Goal: Information Seeking & Learning: Learn about a topic

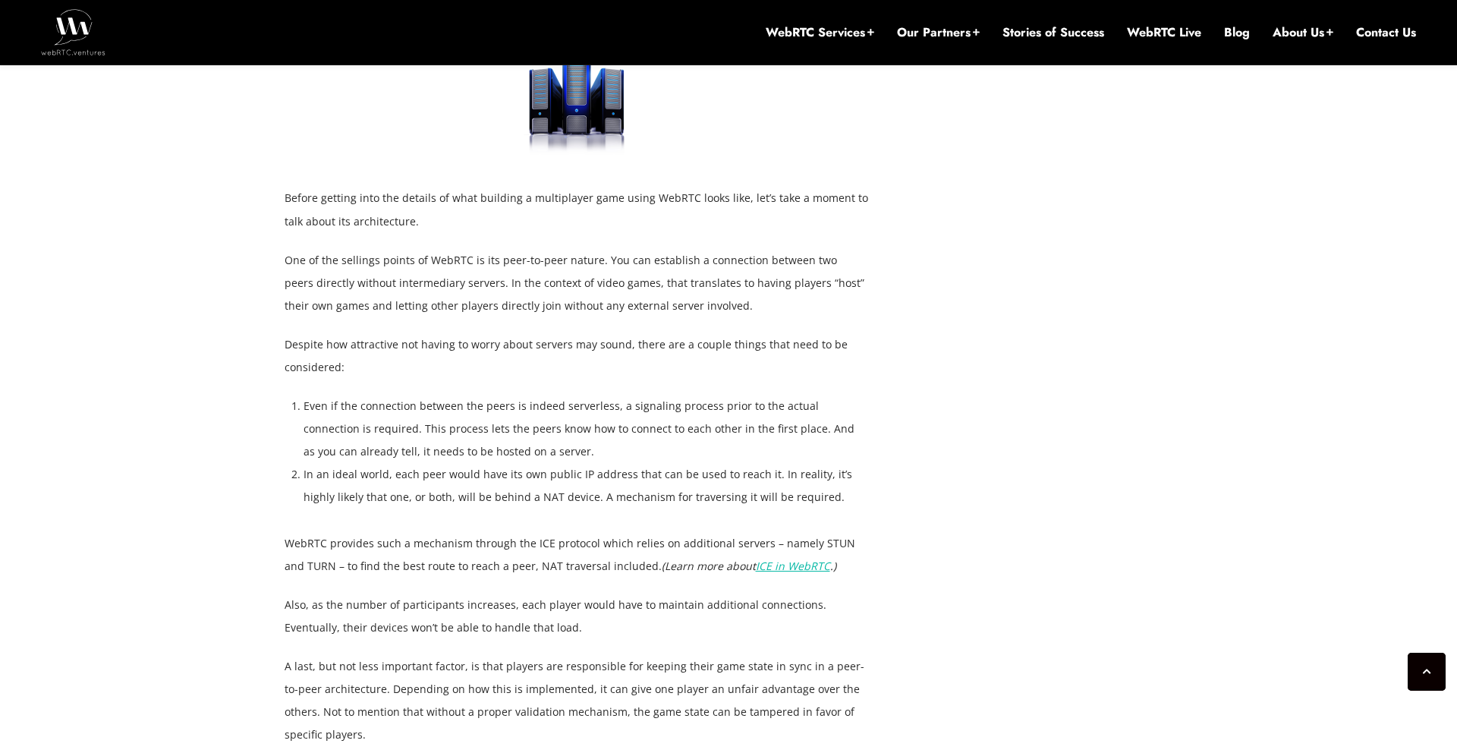
scroll to position [2698, 0]
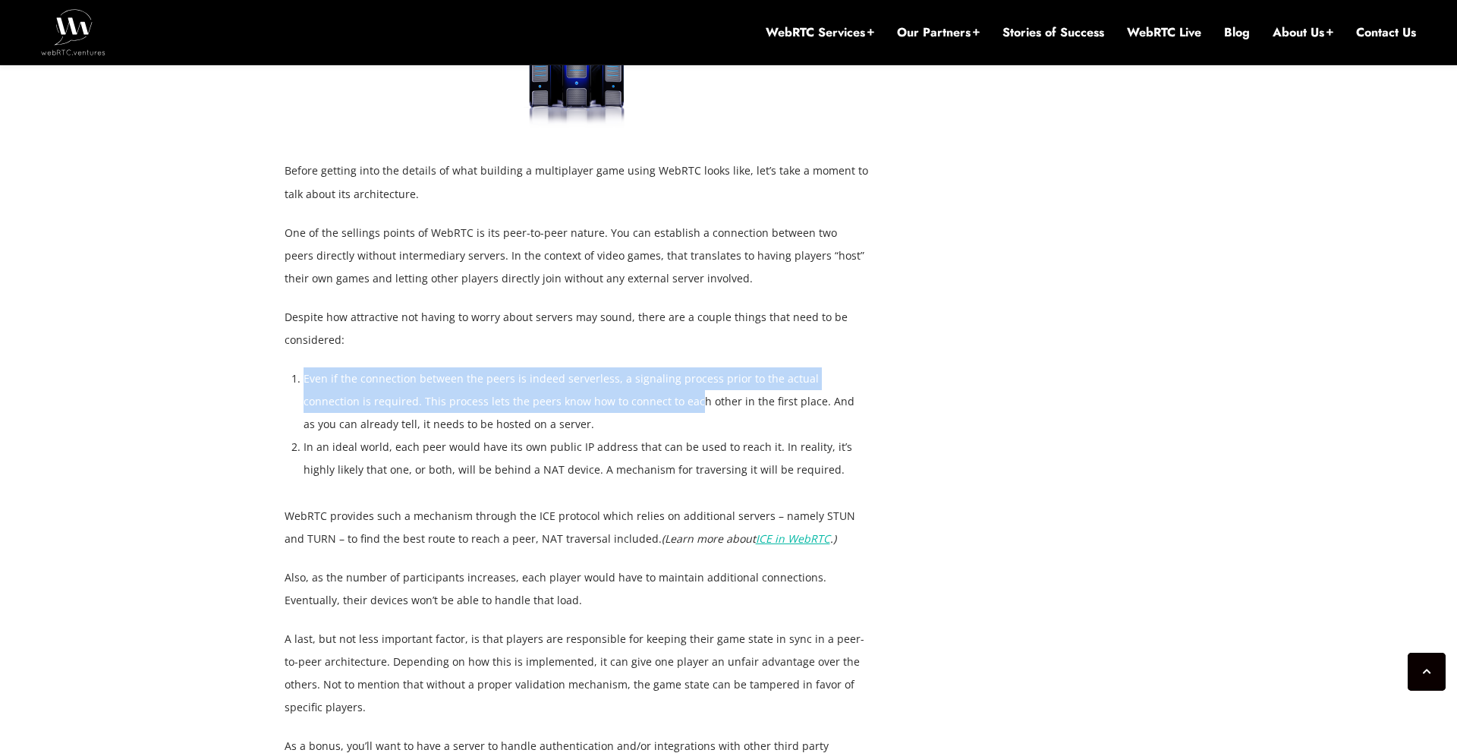
drag, startPoint x: 304, startPoint y: 312, endPoint x: 625, endPoint y: 336, distance: 322.0
click at [625, 367] on li "Even if the connection between the peers is indeed serverless, a signaling proc…" at bounding box center [586, 401] width 565 height 68
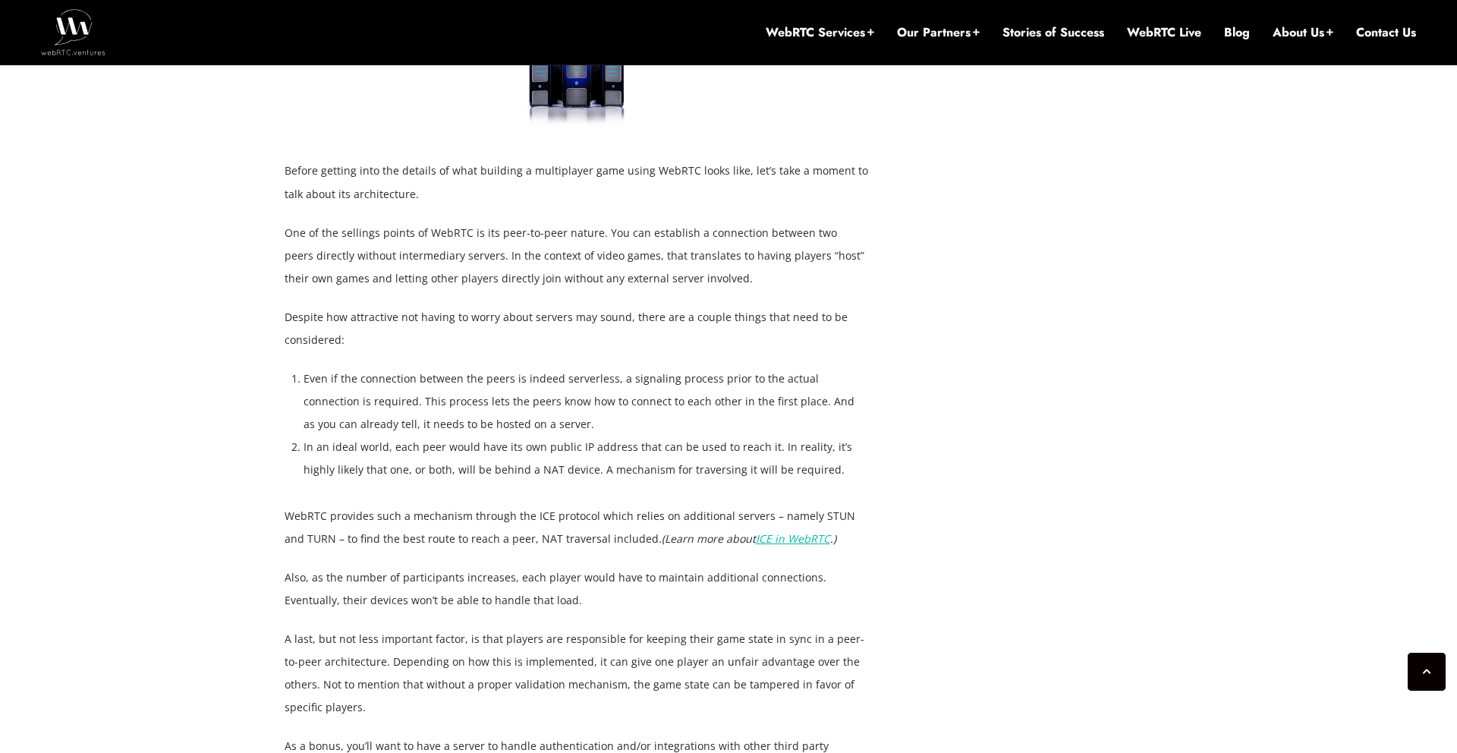
click at [840, 306] on p "Despite how attractive not having to worry about servers may sound, there are a…" at bounding box center [577, 329] width 584 height 46
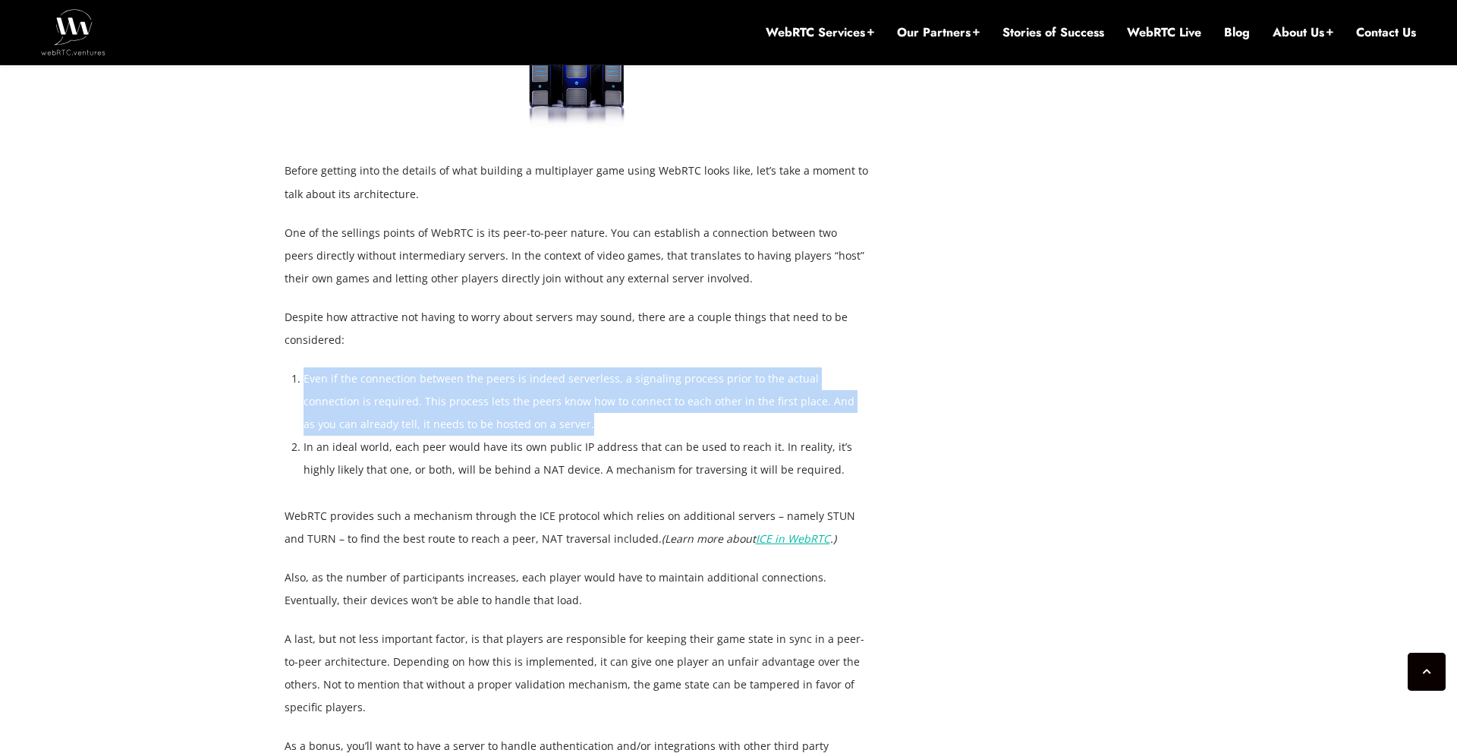
drag, startPoint x: 496, startPoint y: 357, endPoint x: 312, endPoint y: 310, distance: 189.4
click at [304, 367] on li "Even if the connection between the peers is indeed serverless, a signaling proc…" at bounding box center [586, 401] width 565 height 68
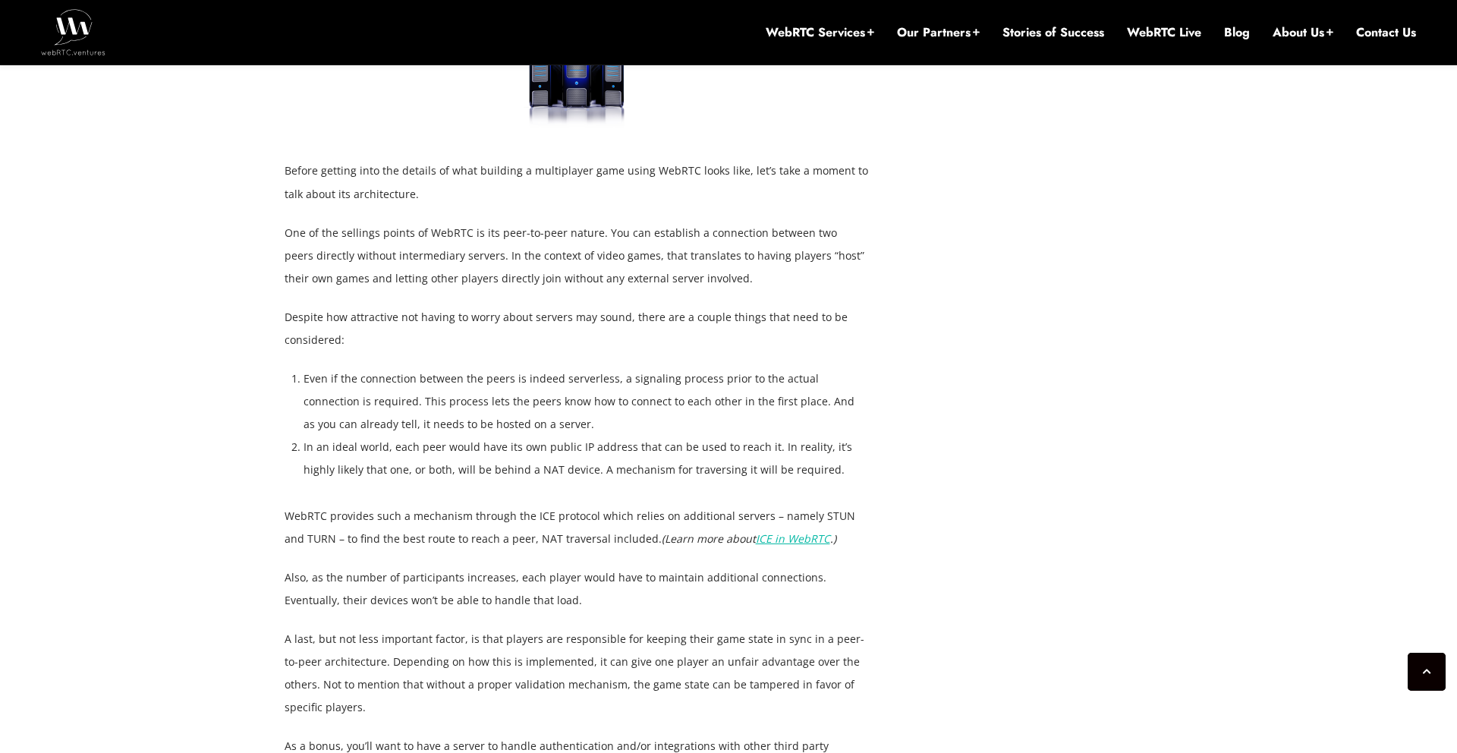
drag, startPoint x: 566, startPoint y: 416, endPoint x: 563, endPoint y: 398, distance: 17.7
click at [566, 415] on div "WebRTC is a powerful technology that allows the creation of high-quality real-t…" at bounding box center [577, 105] width 584 height 3423
drag, startPoint x: 304, startPoint y: 308, endPoint x: 810, endPoint y: 280, distance: 506.3
click at [786, 367] on li "Even if the connection between the peers is indeed serverless, a signaling proc…" at bounding box center [586, 401] width 565 height 68
click at [579, 222] on p "One of the sellings points of WebRTC is its peer-to-peer nature. You can establ…" at bounding box center [577, 256] width 584 height 68
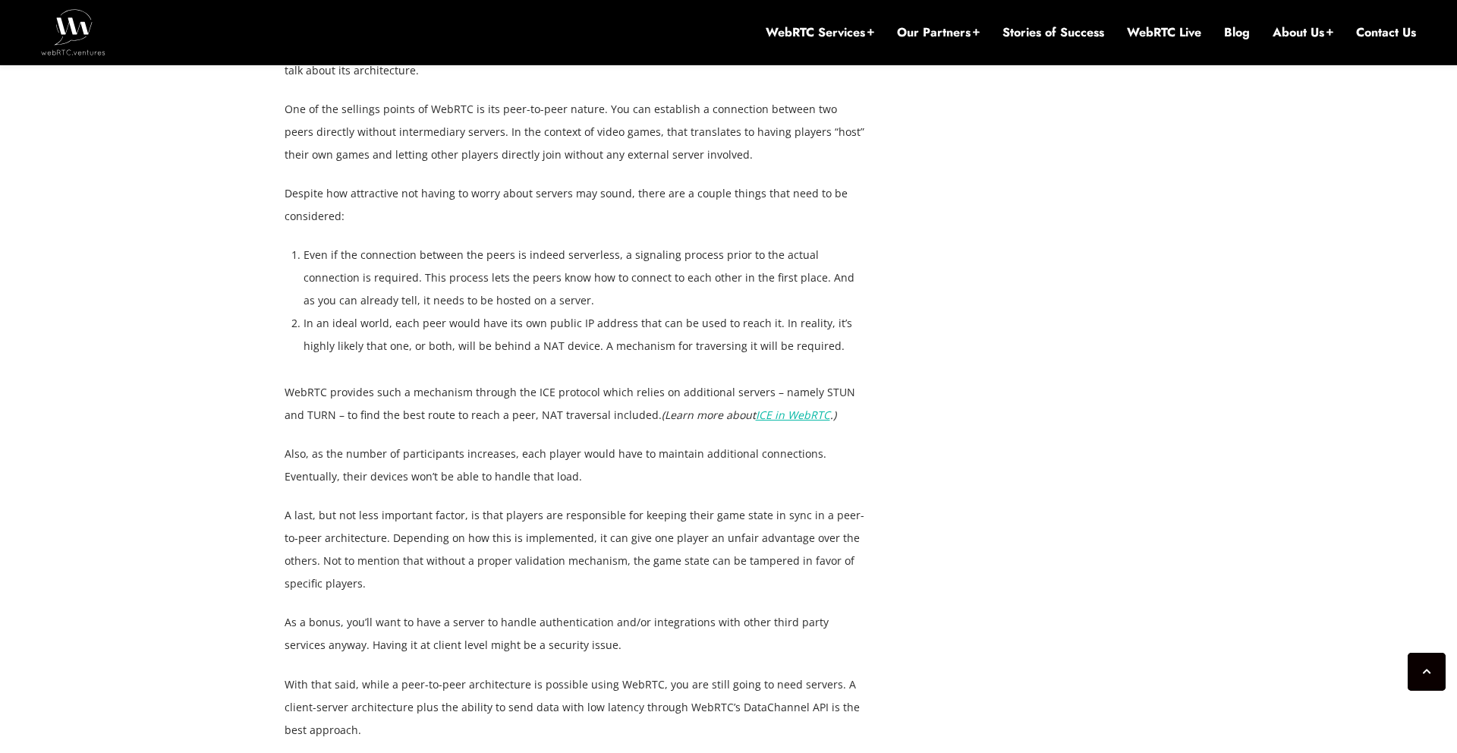
scroll to position [2822, 0]
click at [510, 311] on li "In an ideal world, each peer would have its own public IP address that can be u…" at bounding box center [586, 334] width 565 height 46
copy li "NAT"
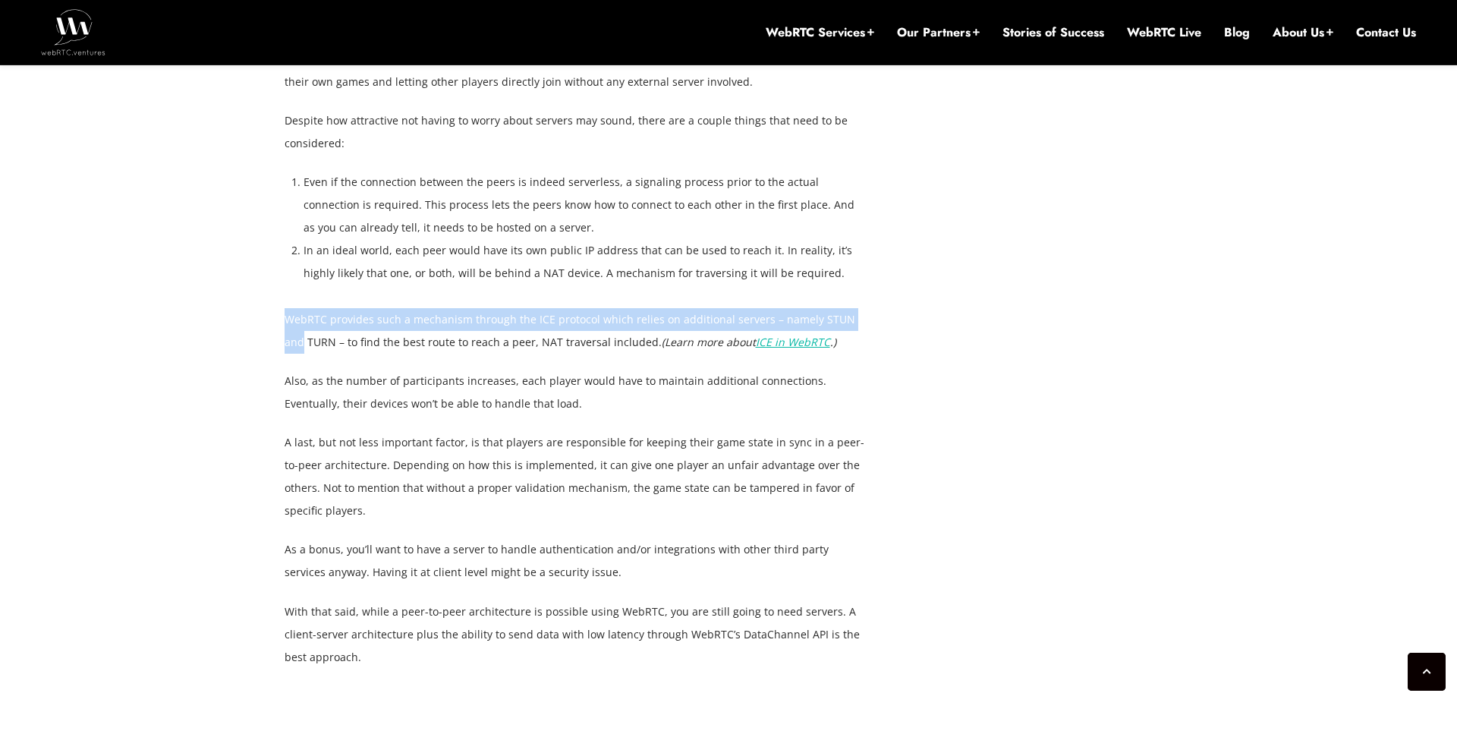
drag, startPoint x: 284, startPoint y: 250, endPoint x: 867, endPoint y: 249, distance: 582.9
click at [867, 308] on p "WebRTC provides such a mechanism through the ICE protocol which relies on addit…" at bounding box center [577, 331] width 584 height 46
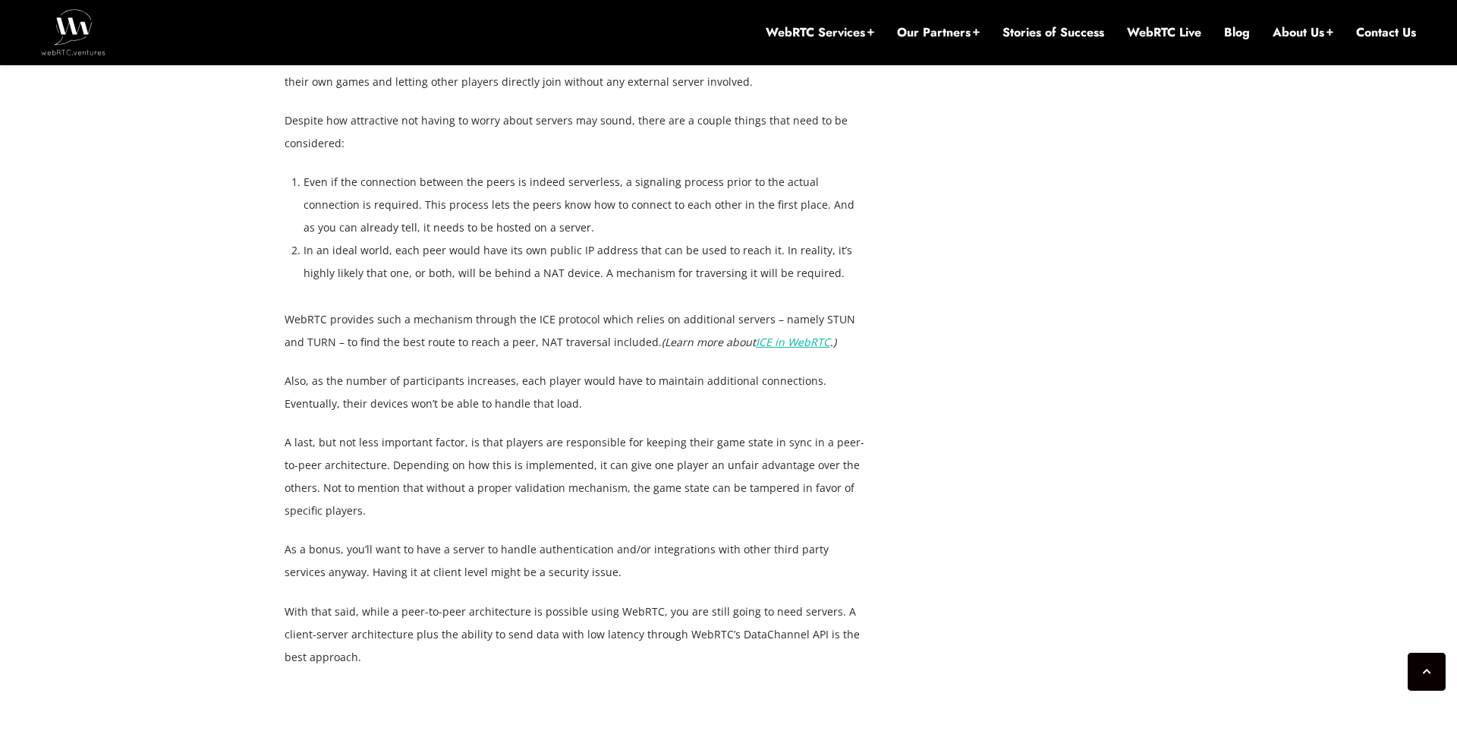
click at [285, 308] on p "WebRTC provides such a mechanism through the ICE protocol which relies on addit…" at bounding box center [577, 331] width 584 height 46
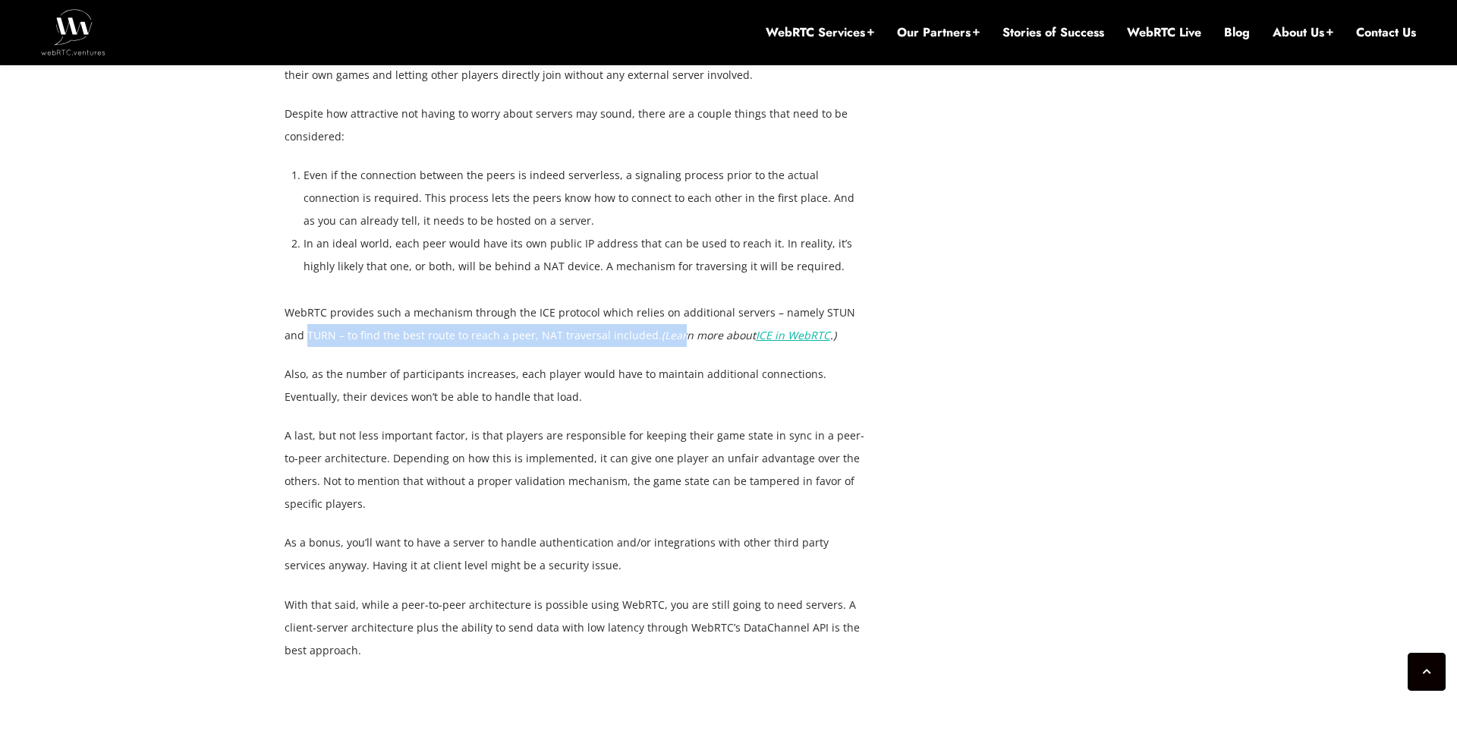
scroll to position [2903, 0]
drag, startPoint x: 285, startPoint y: 276, endPoint x: 970, endPoint y: 249, distance: 685.2
click at [878, 272] on div "[DATE] [PERSON_NAME] Comments Off on How to Create Web-based Multiplayer Games …" at bounding box center [588, 40] width 607 height 4524
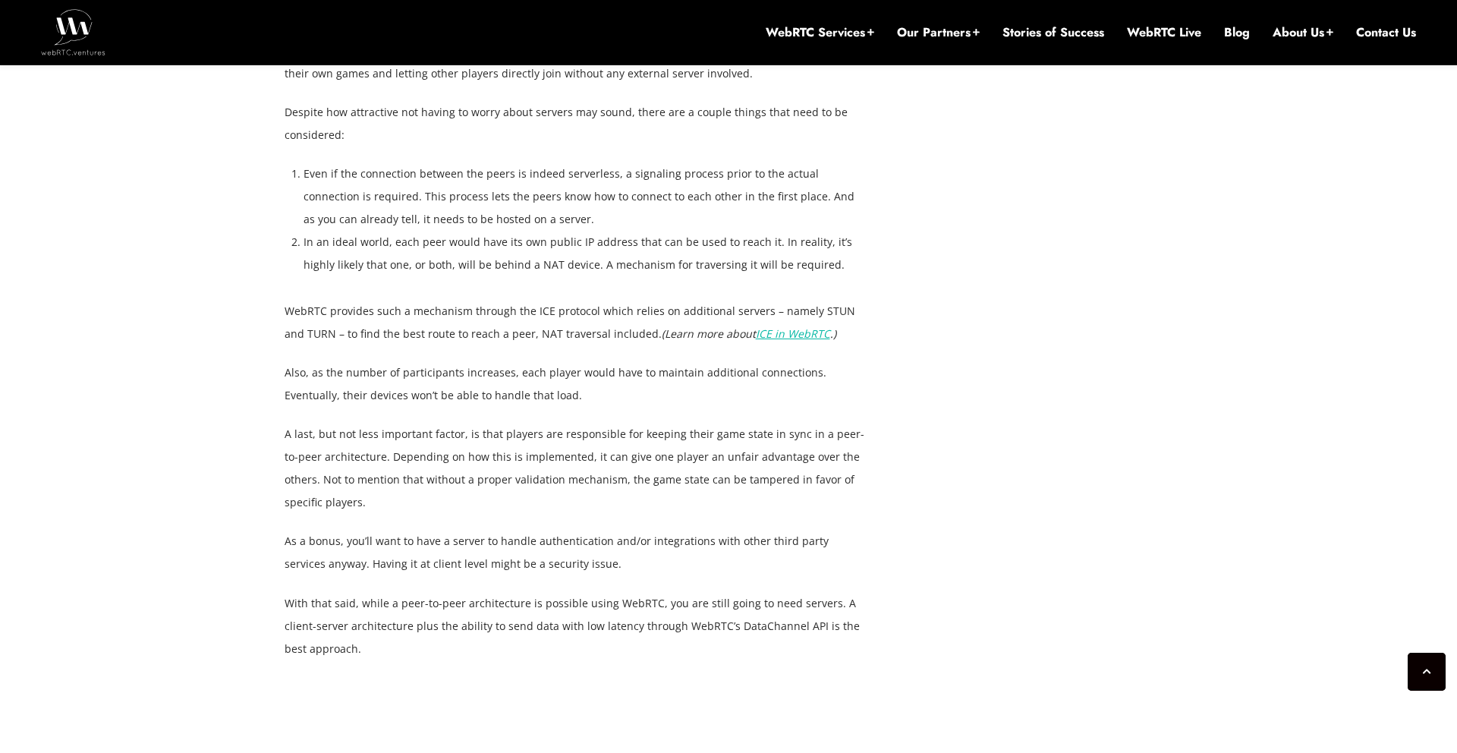
click at [971, 249] on div "[DATE] [PERSON_NAME] Comments Off on How to Create Web-based Multiplayer Games …" at bounding box center [729, 40] width 907 height 4524
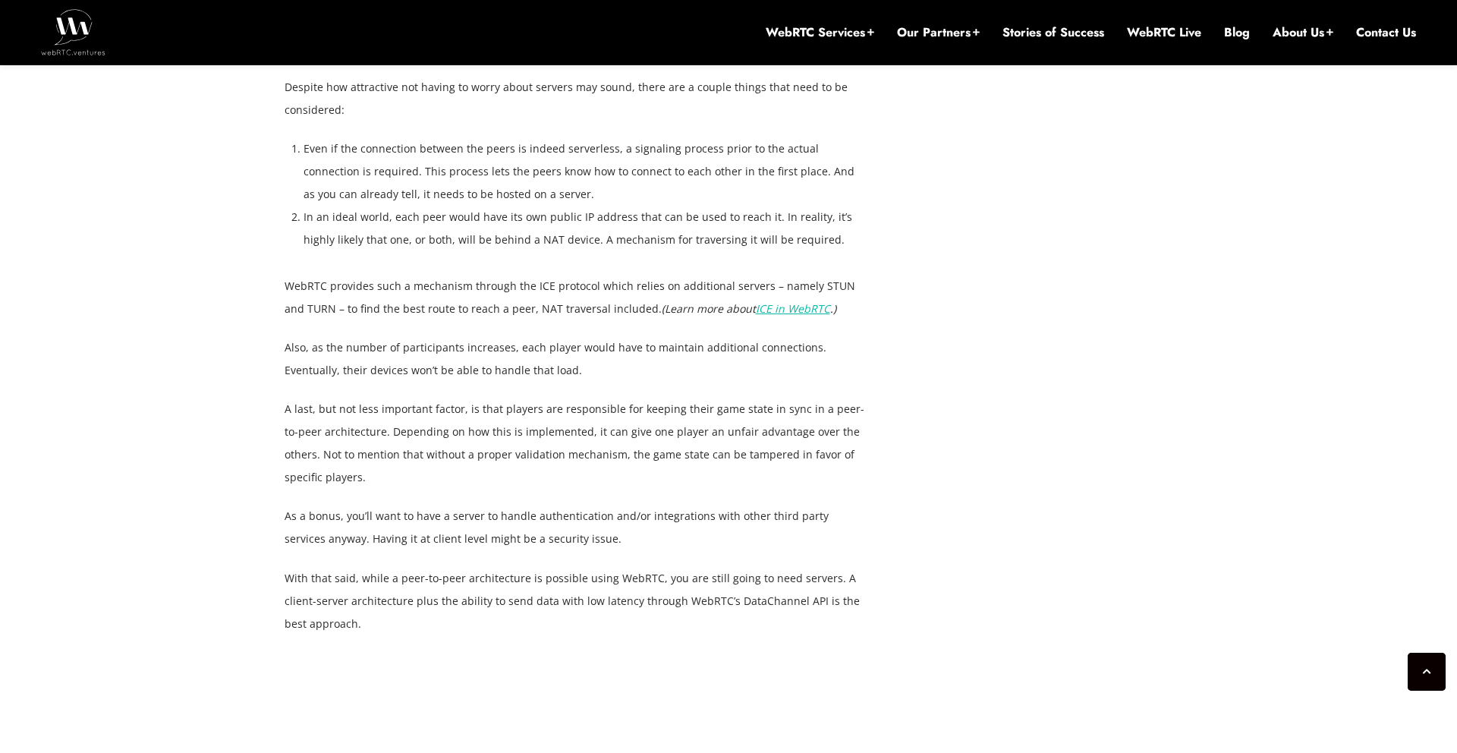
scroll to position [2931, 0]
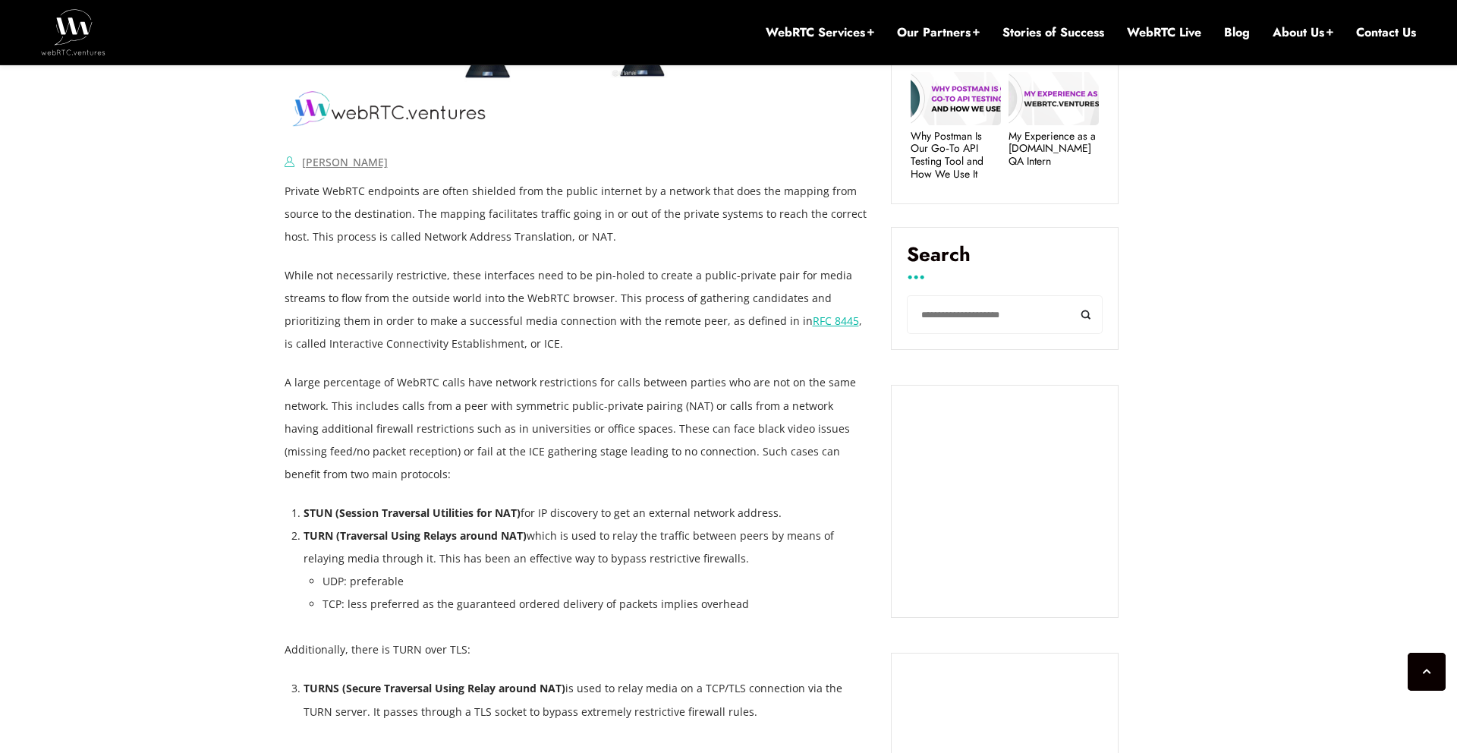
scroll to position [871, 0]
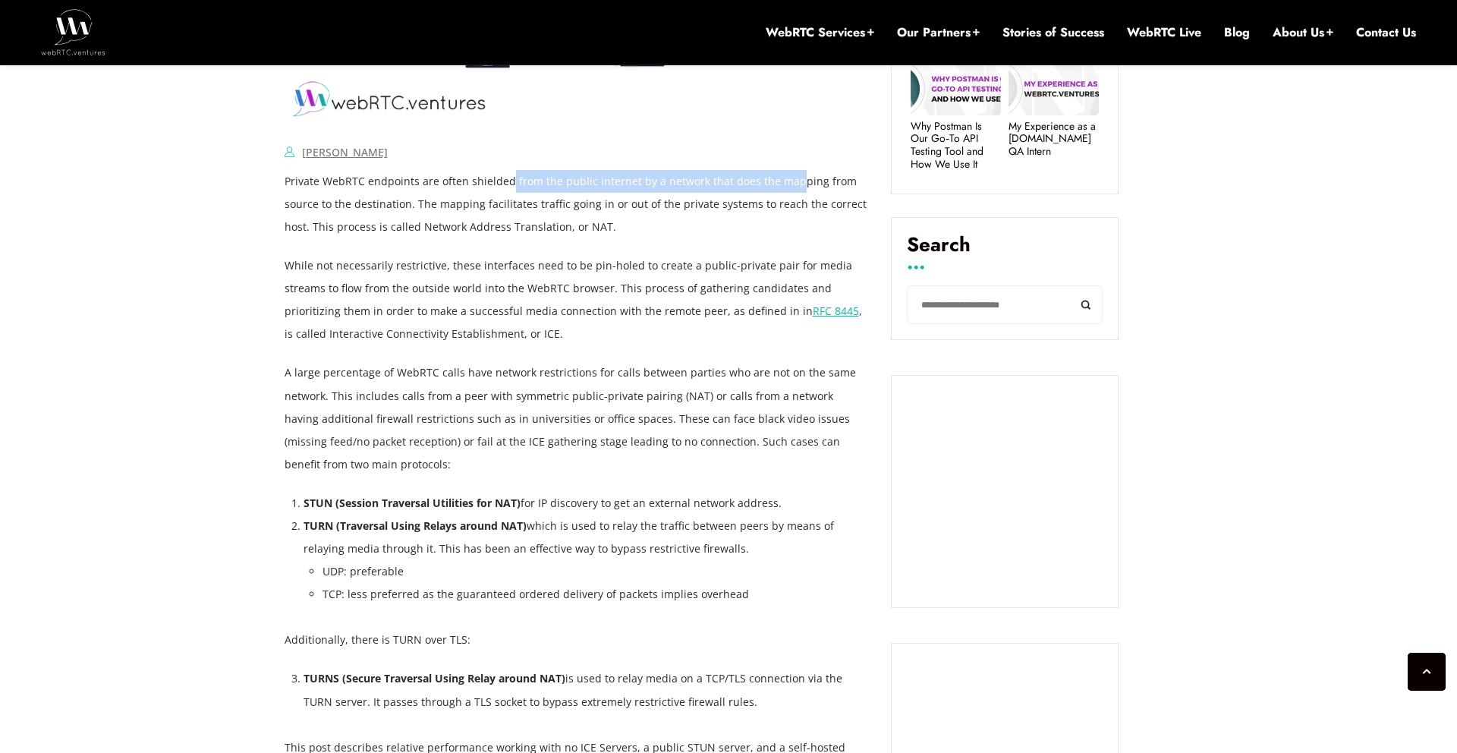
drag, startPoint x: 506, startPoint y: 183, endPoint x: 792, endPoint y: 191, distance: 285.5
click at [792, 191] on p "Private WebRTC endpoints are often shielded from the public internet by a netwo…" at bounding box center [577, 204] width 584 height 68
drag, startPoint x: 366, startPoint y: 206, endPoint x: 524, endPoint y: 214, distance: 158.1
click at [524, 214] on p "Private WebRTC endpoints are often shielded from the public internet by a netwo…" at bounding box center [577, 204] width 584 height 68
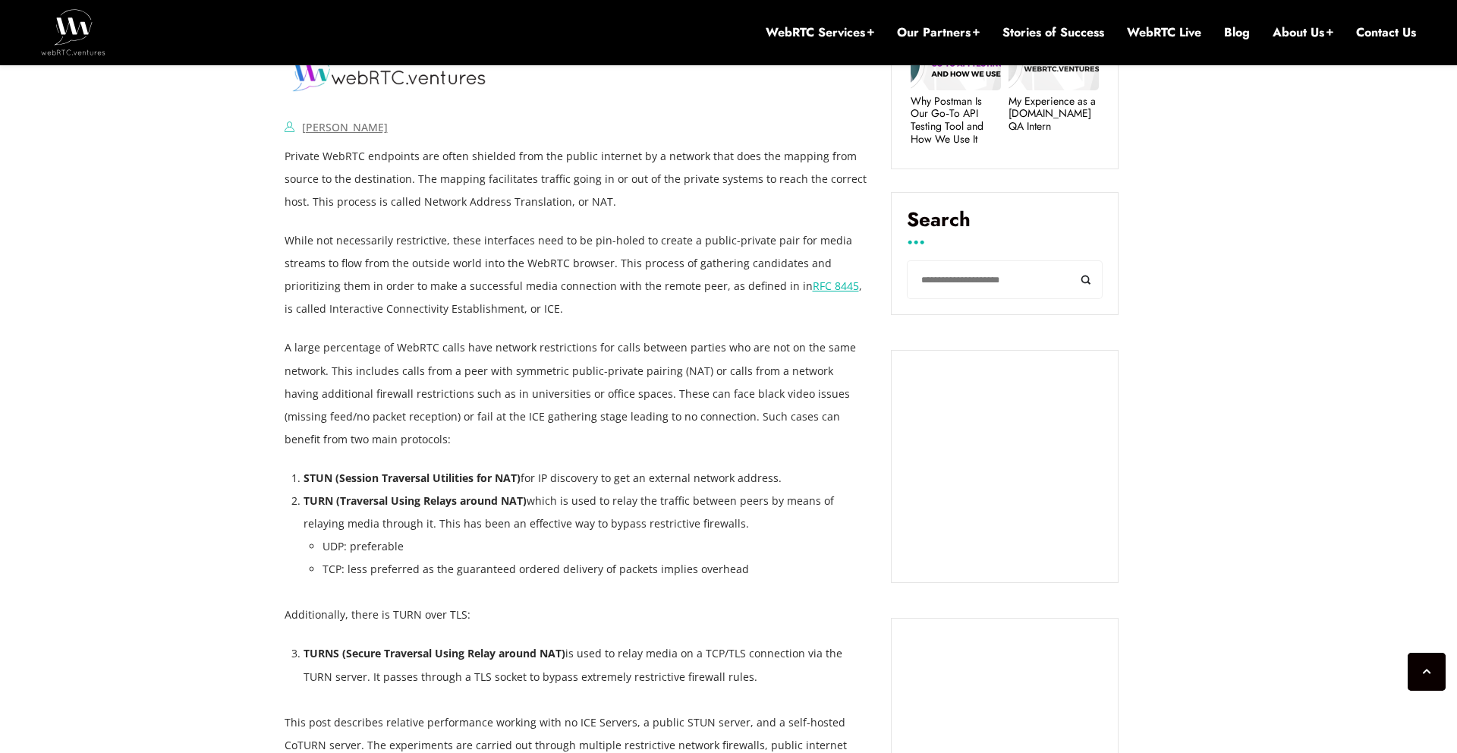
scroll to position [903, 0]
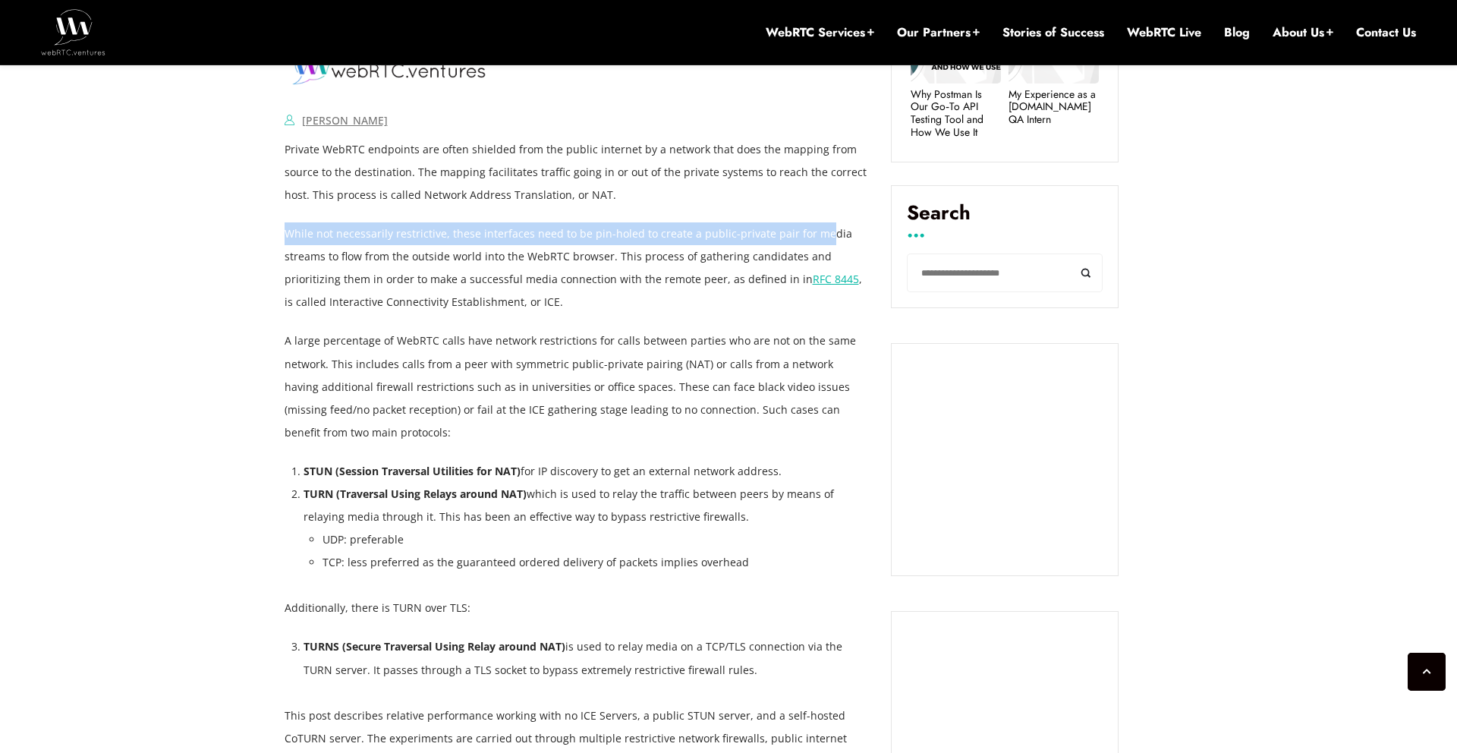
drag, startPoint x: 351, startPoint y: 222, endPoint x: 806, endPoint y: 229, distance: 454.7
click at [815, 235] on p "While not necessarily restrictive, these interfaces need to be pin-holed to cre…" at bounding box center [577, 267] width 584 height 91
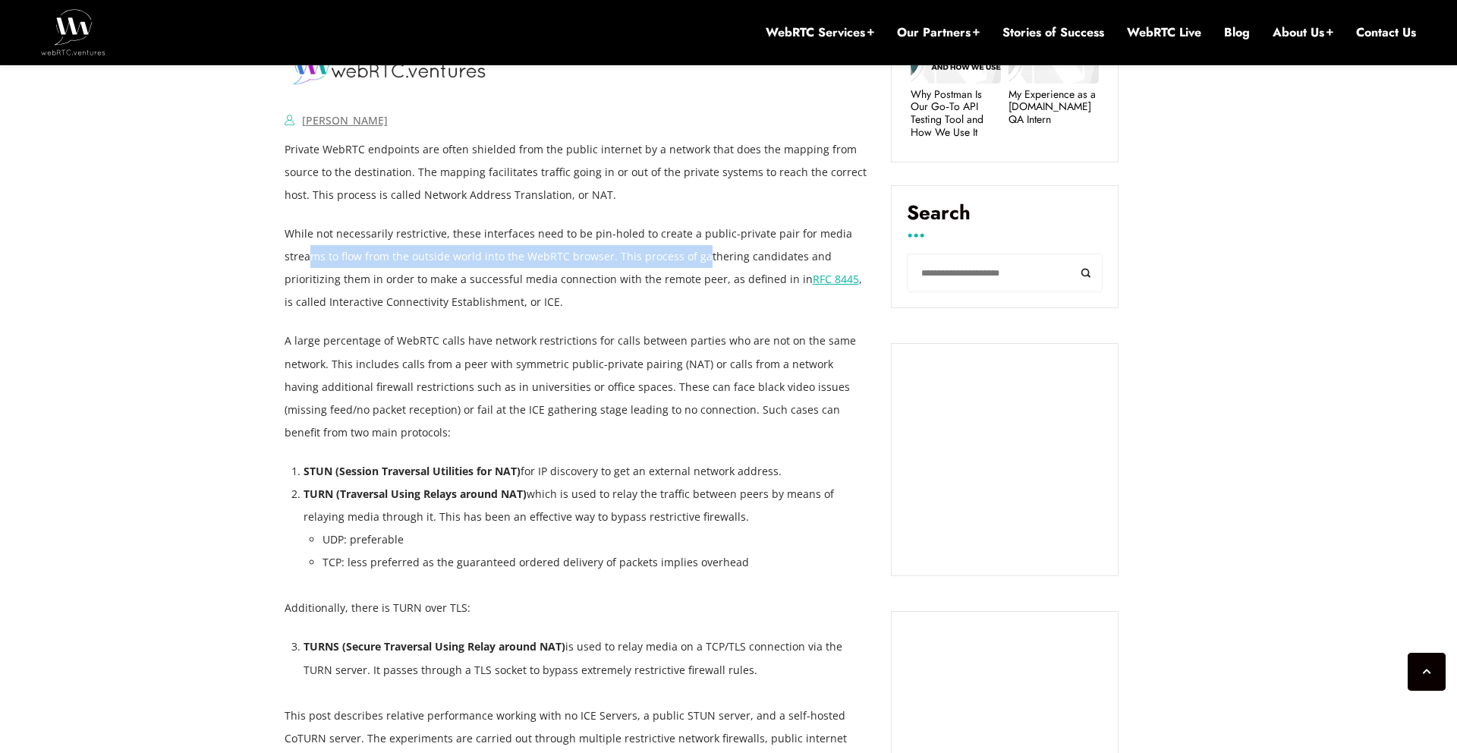
drag, startPoint x: 377, startPoint y: 251, endPoint x: 699, endPoint y: 259, distance: 321.9
click at [699, 259] on p "While not necessarily restrictive, these interfaces need to be pin-holed to cre…" at bounding box center [577, 267] width 584 height 91
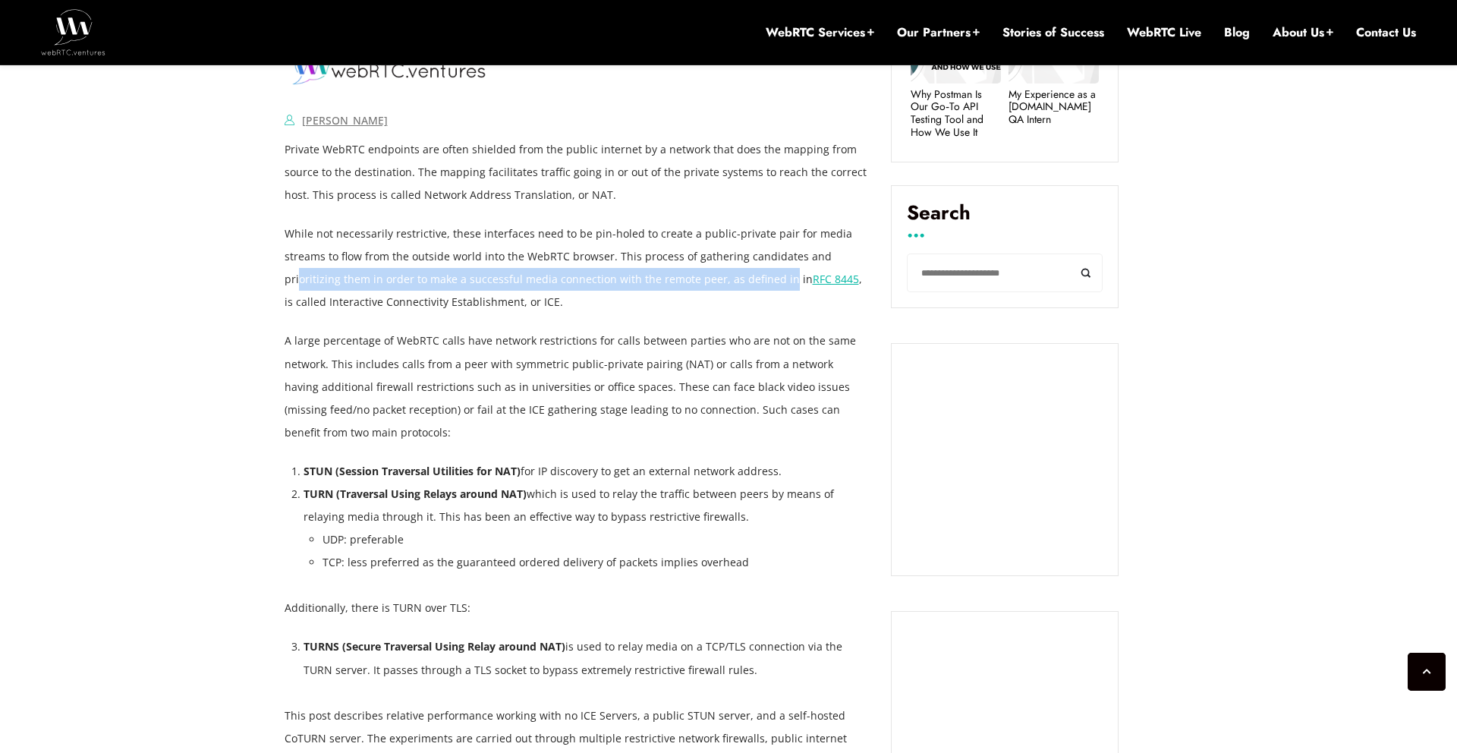
drag, startPoint x: 301, startPoint y: 279, endPoint x: 616, endPoint y: 297, distance: 316.3
click at [767, 272] on p "While not necessarily restrictive, these interfaces need to be pin-holed to cre…" at bounding box center [577, 267] width 584 height 91
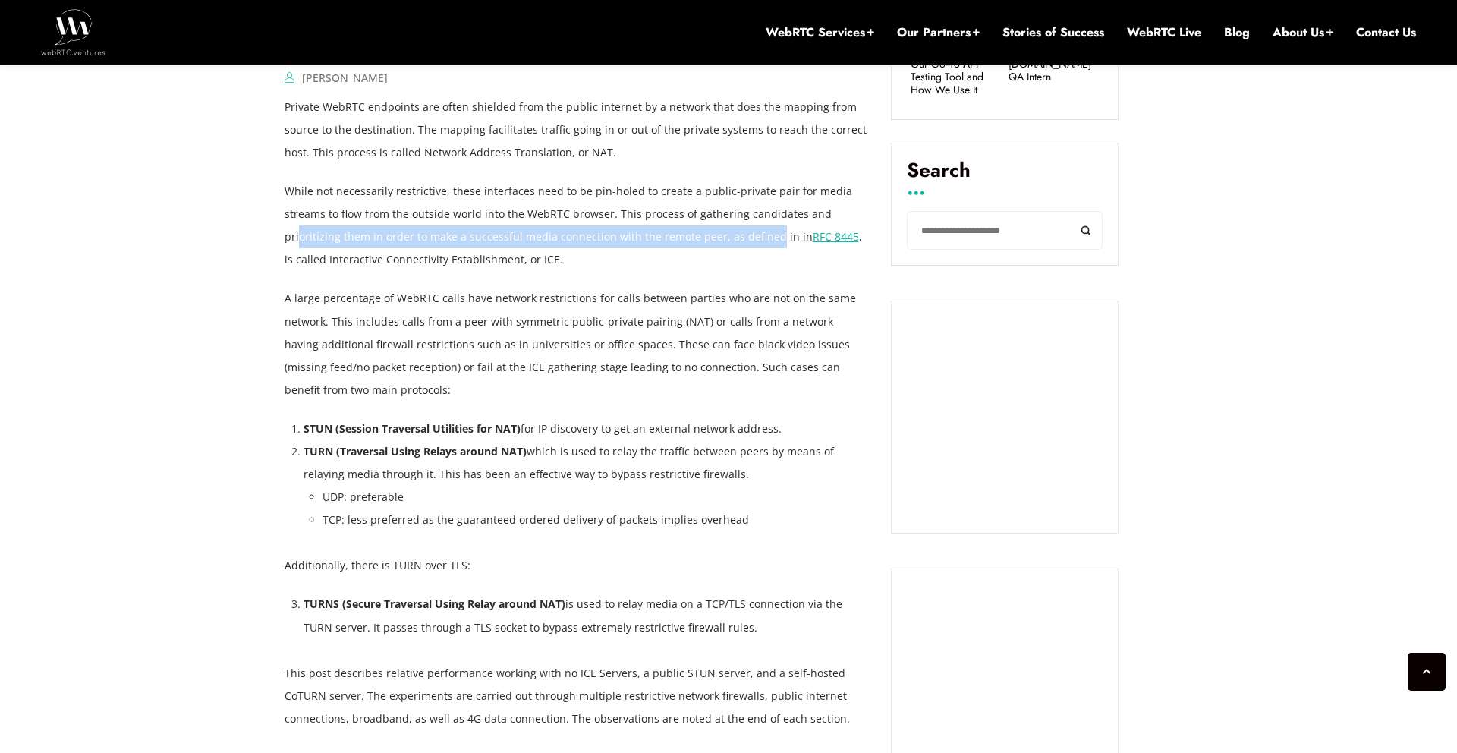
scroll to position [950, 0]
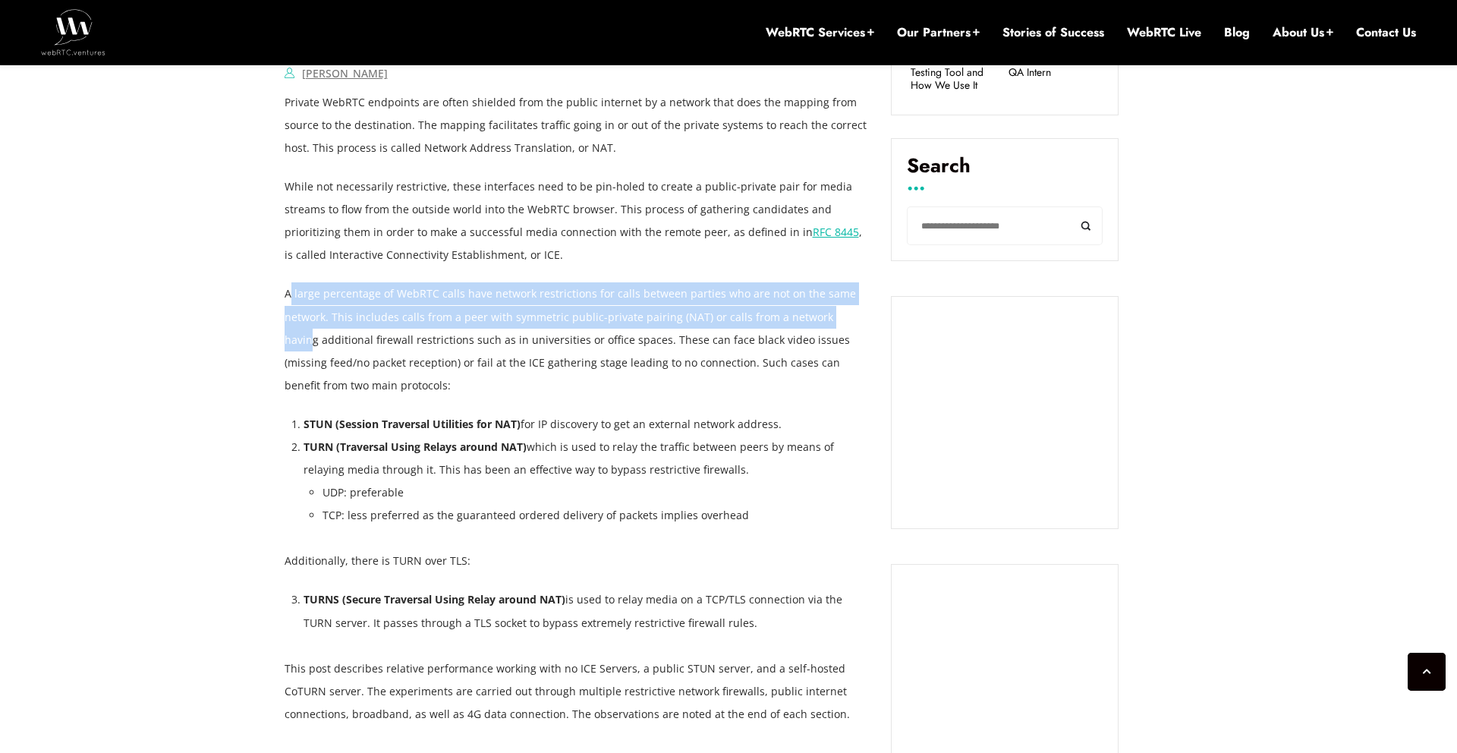
drag, startPoint x: 289, startPoint y: 290, endPoint x: 845, endPoint y: 307, distance: 555.9
click at [845, 307] on p "A large percentage of WebRTC calls have network restrictions for calls between …" at bounding box center [577, 339] width 584 height 114
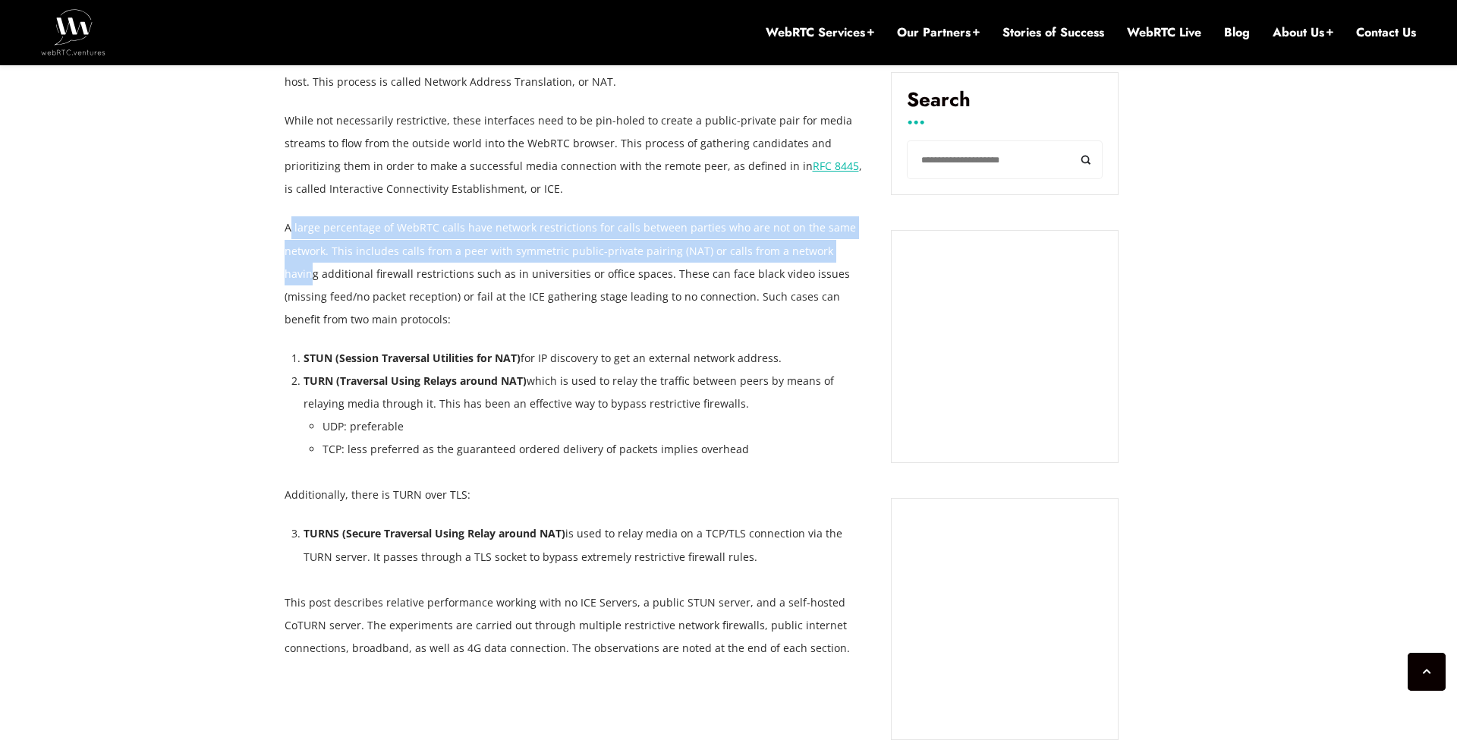
scroll to position [1031, 0]
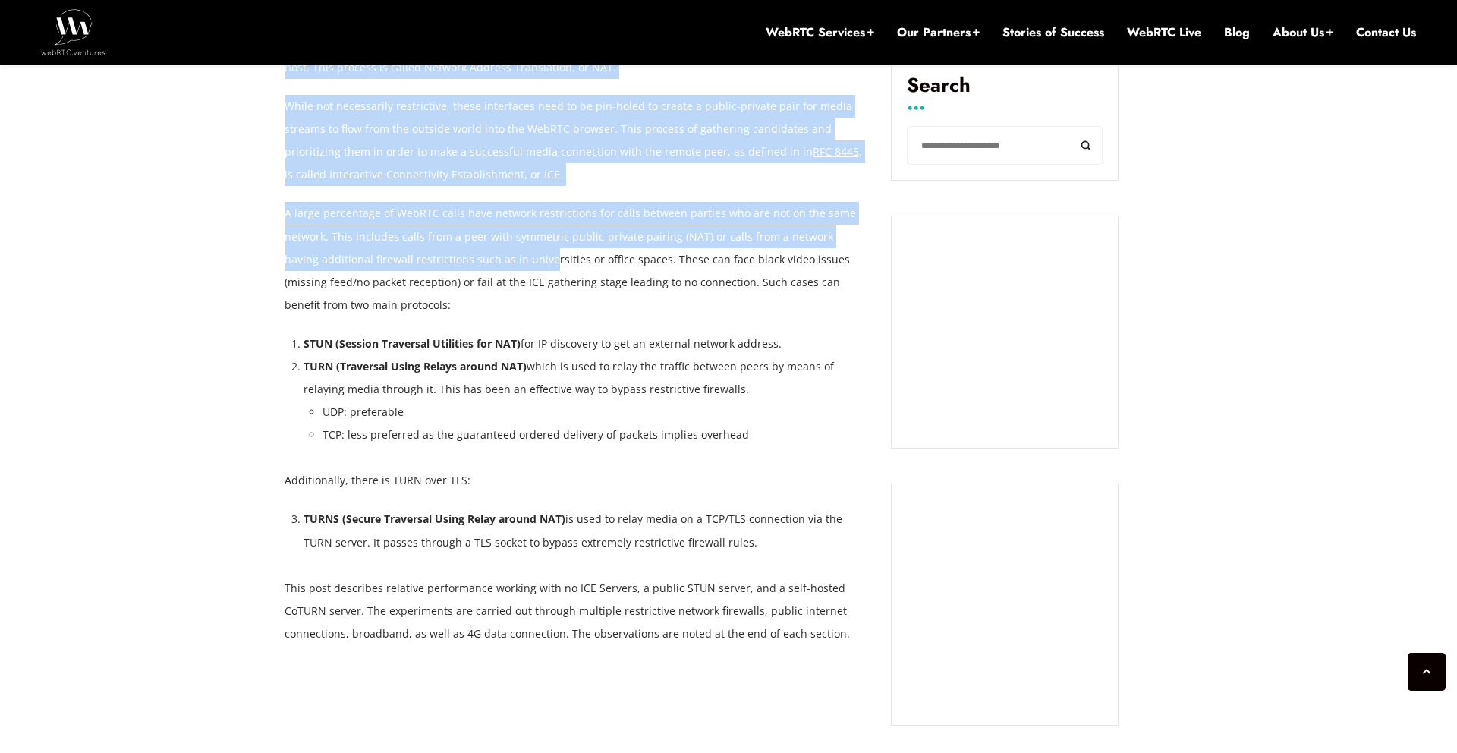
drag, startPoint x: 282, startPoint y: 263, endPoint x: 515, endPoint y: 266, distance: 232.3
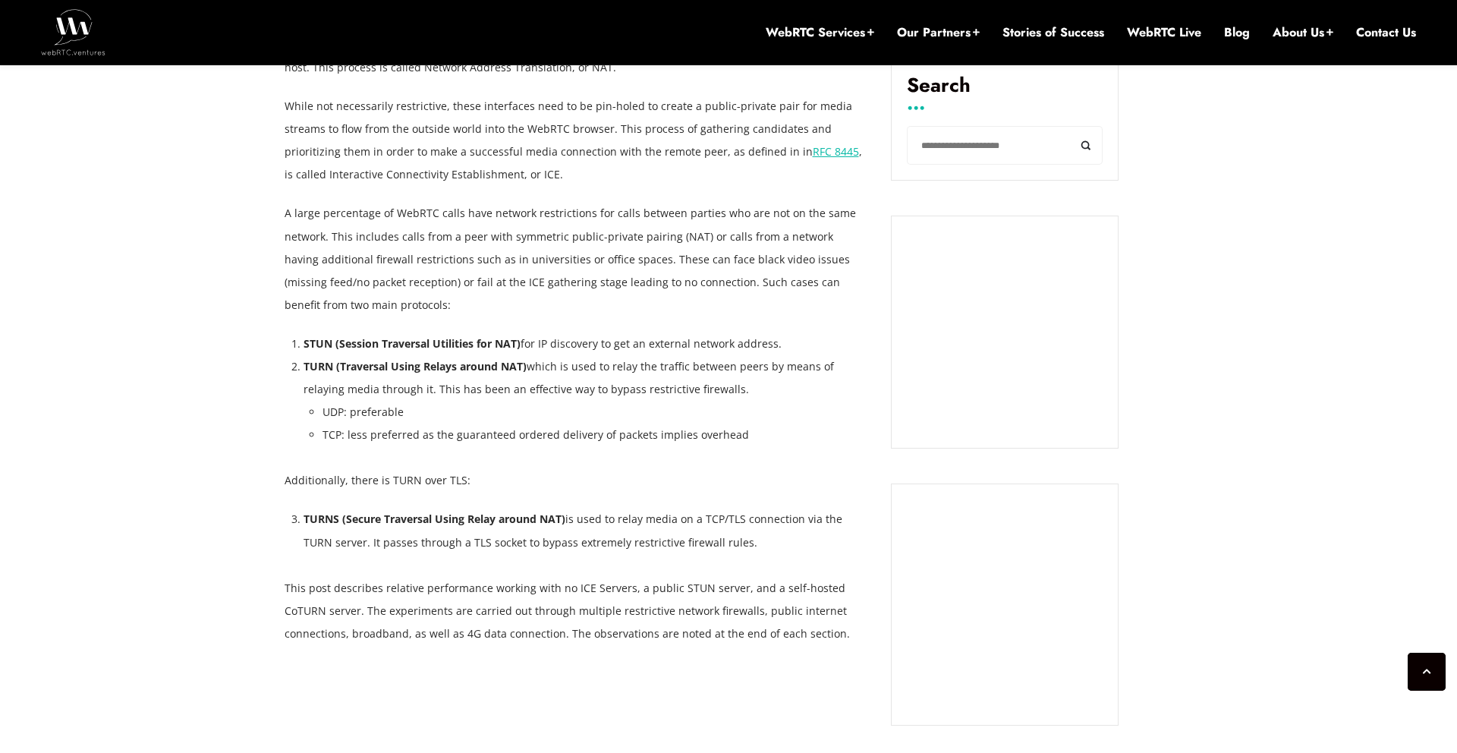
click at [568, 267] on p "A large percentage of WebRTC calls have network restrictions for calls between …" at bounding box center [577, 259] width 584 height 114
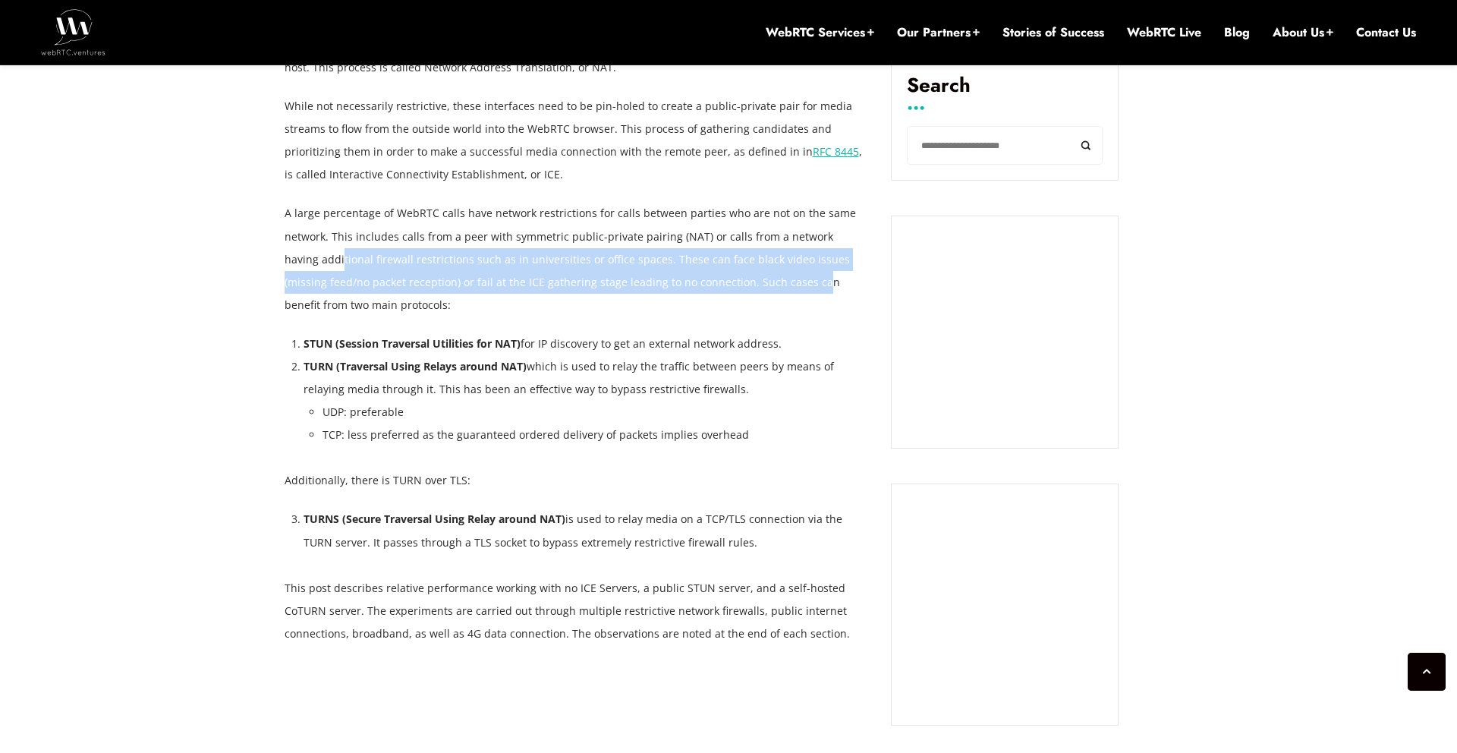
drag, startPoint x: 307, startPoint y: 262, endPoint x: 769, endPoint y: 272, distance: 461.6
click at [769, 272] on p "A large percentage of WebRTC calls have network restrictions for calls between …" at bounding box center [577, 259] width 584 height 114
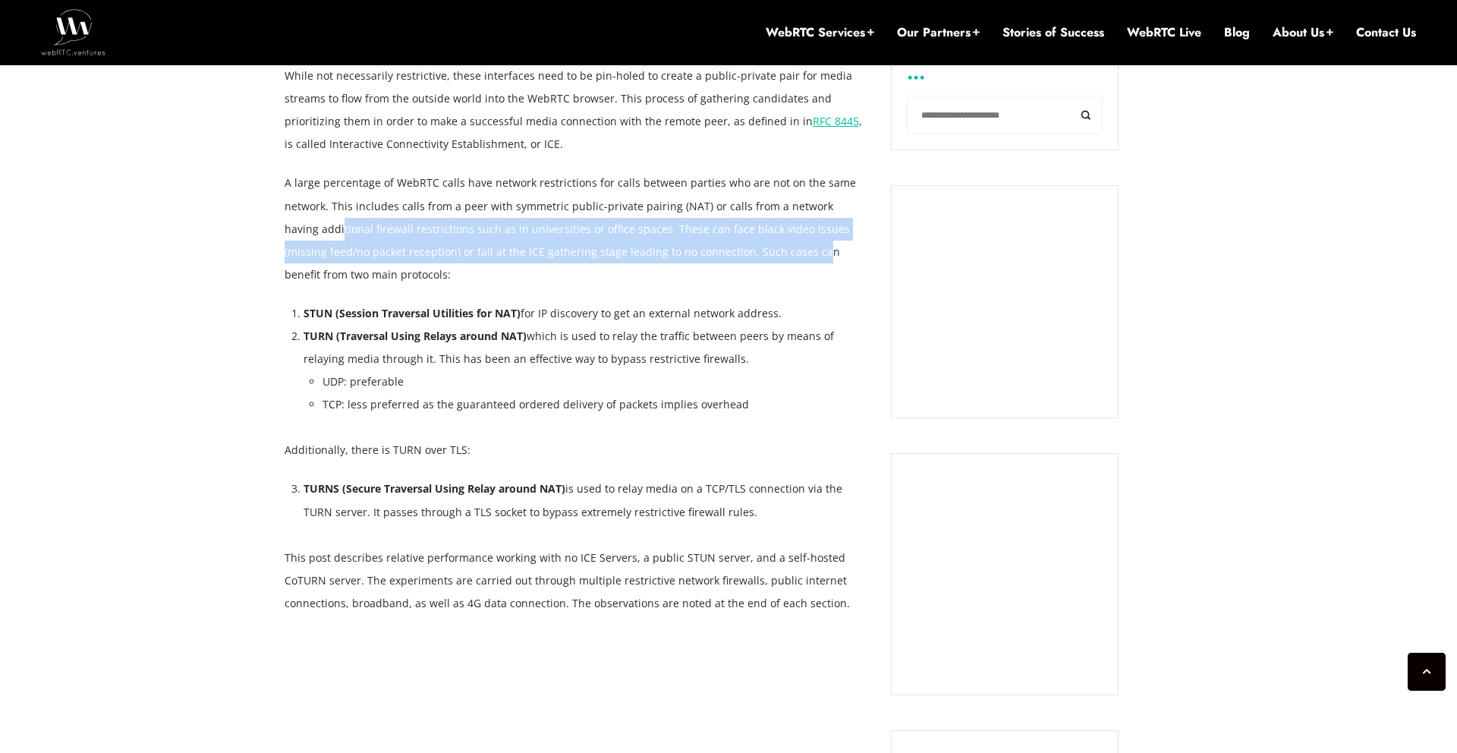
scroll to position [1075, 0]
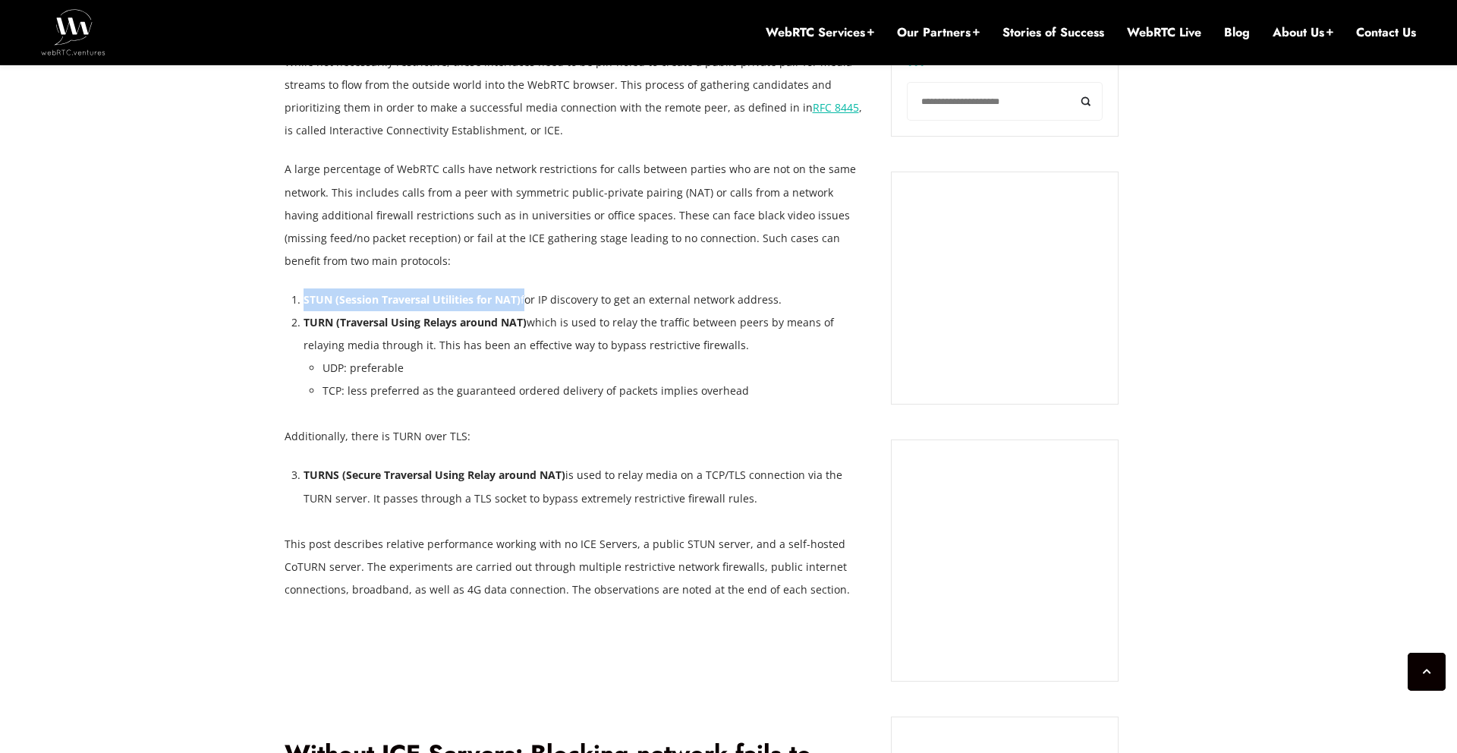
drag, startPoint x: 305, startPoint y: 294, endPoint x: 524, endPoint y: 295, distance: 218.6
click at [524, 295] on li "STUN (Session Traversal Utilities for NAT) for IP discovery to get an external …" at bounding box center [586, 299] width 565 height 23
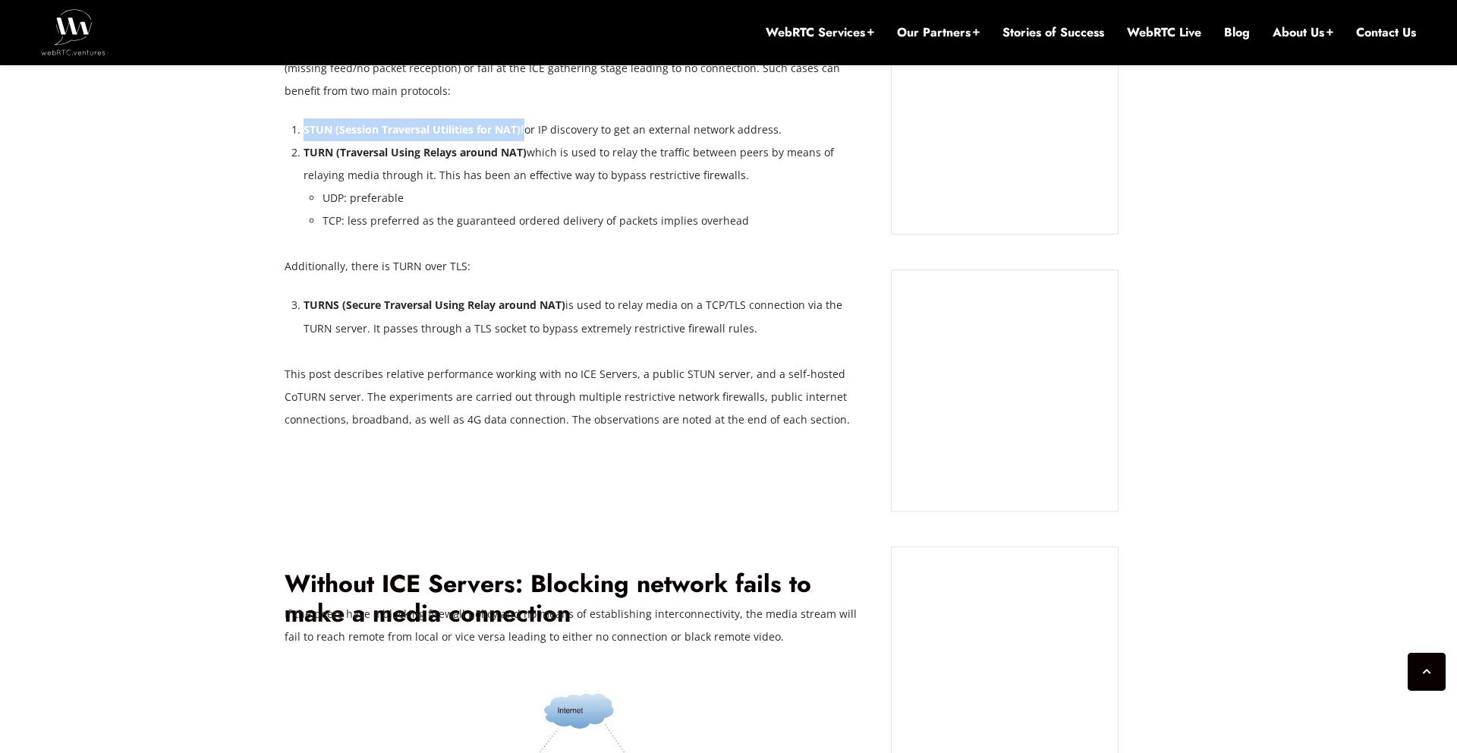
scroll to position [1249, 0]
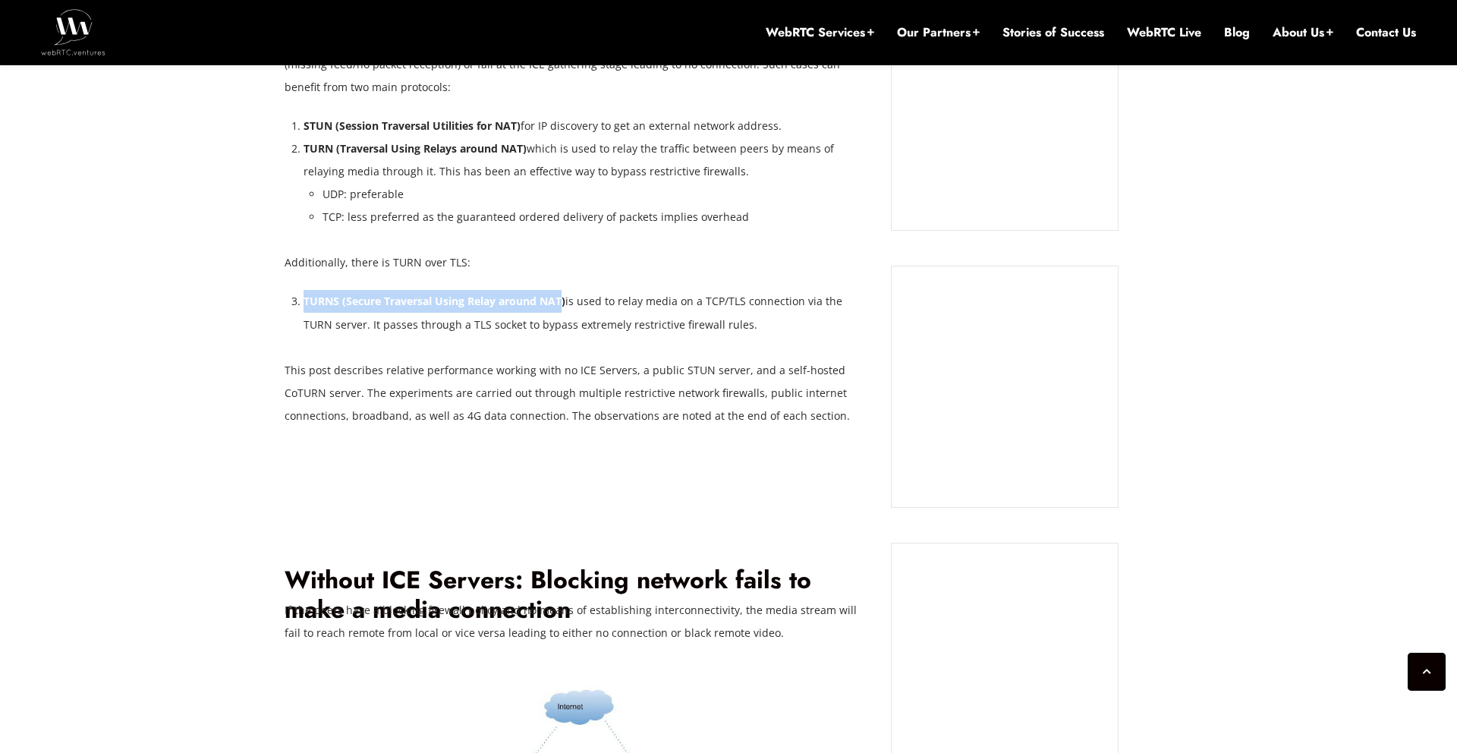
drag, startPoint x: 306, startPoint y: 298, endPoint x: 561, endPoint y: 300, distance: 255.0
click at [561, 300] on strong "TURNS (Secure Traversal Using Relay around NAT)" at bounding box center [435, 301] width 262 height 14
click at [592, 268] on p "Additionally, there is TURN over TLS:" at bounding box center [577, 262] width 584 height 23
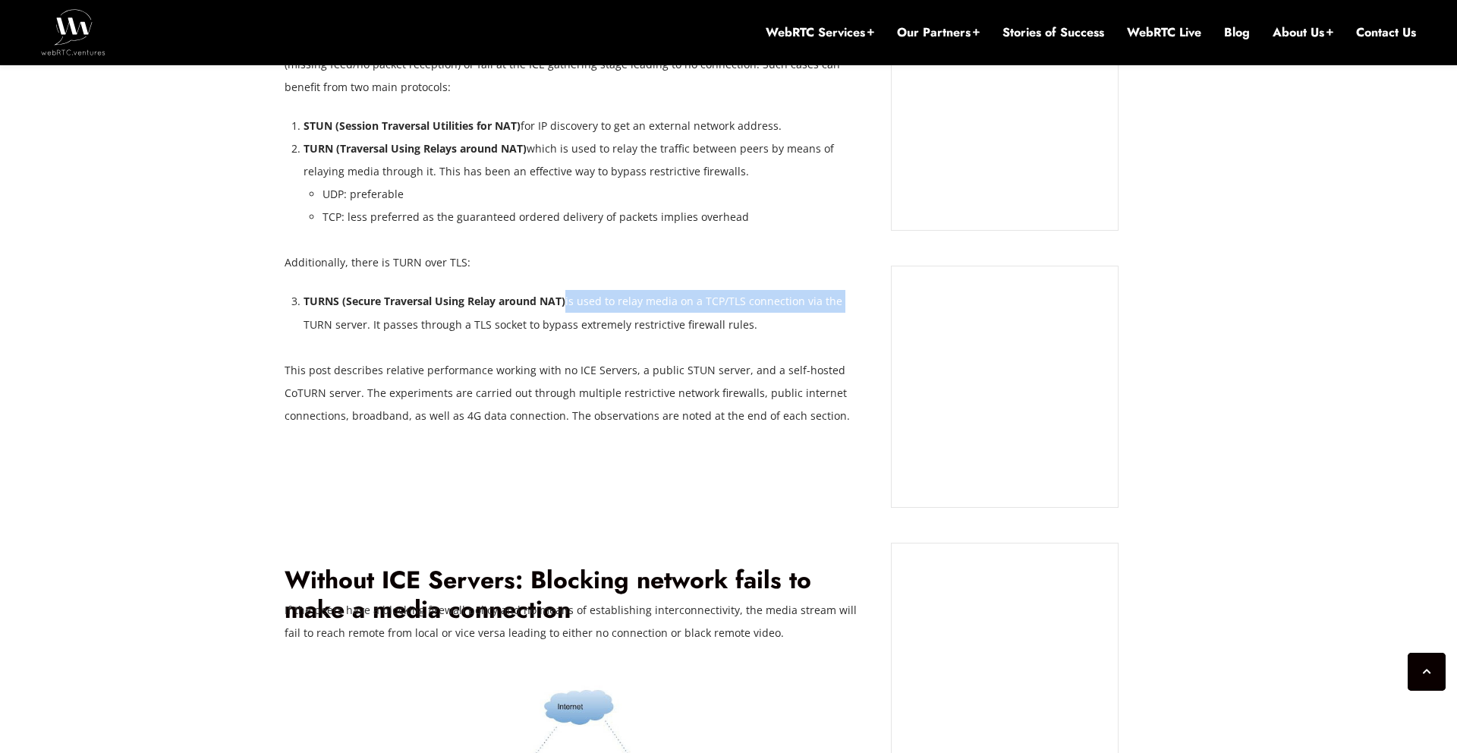
drag, startPoint x: 567, startPoint y: 294, endPoint x: 848, endPoint y: 295, distance: 280.8
click at [848, 295] on li "TURNS (Secure Traversal Using Relay around NAT) is used to relay media on a TCP…" at bounding box center [586, 313] width 565 height 46
drag, startPoint x: 311, startPoint y: 320, endPoint x: 757, endPoint y: 316, distance: 445.6
click at [757, 316] on li "TURNS (Secure Traversal Using Relay around NAT) is used to relay media on a TCP…" at bounding box center [586, 313] width 565 height 46
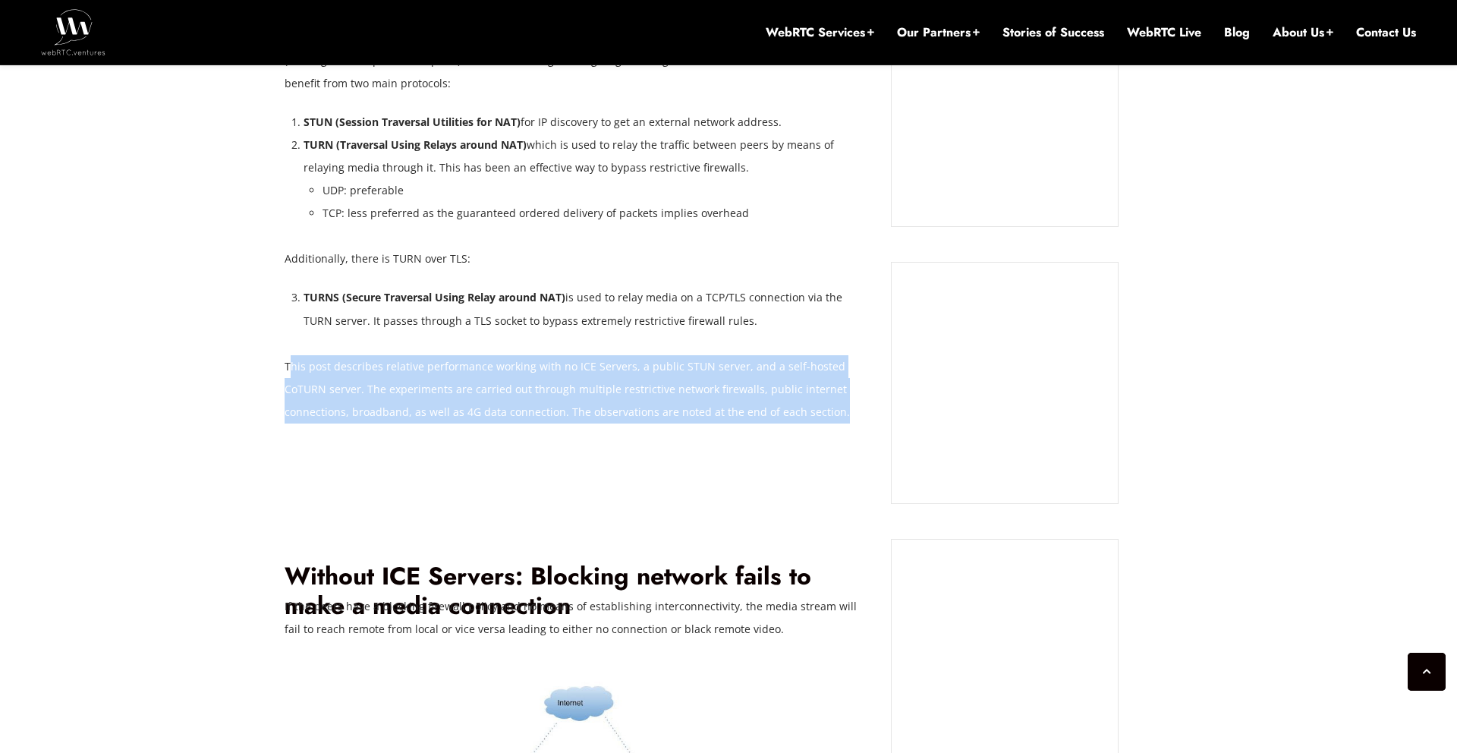
drag, startPoint x: 295, startPoint y: 364, endPoint x: 815, endPoint y: 401, distance: 521.3
click at [815, 401] on p "This post describes relative performance working with no ICE Servers, a public …" at bounding box center [577, 389] width 584 height 68
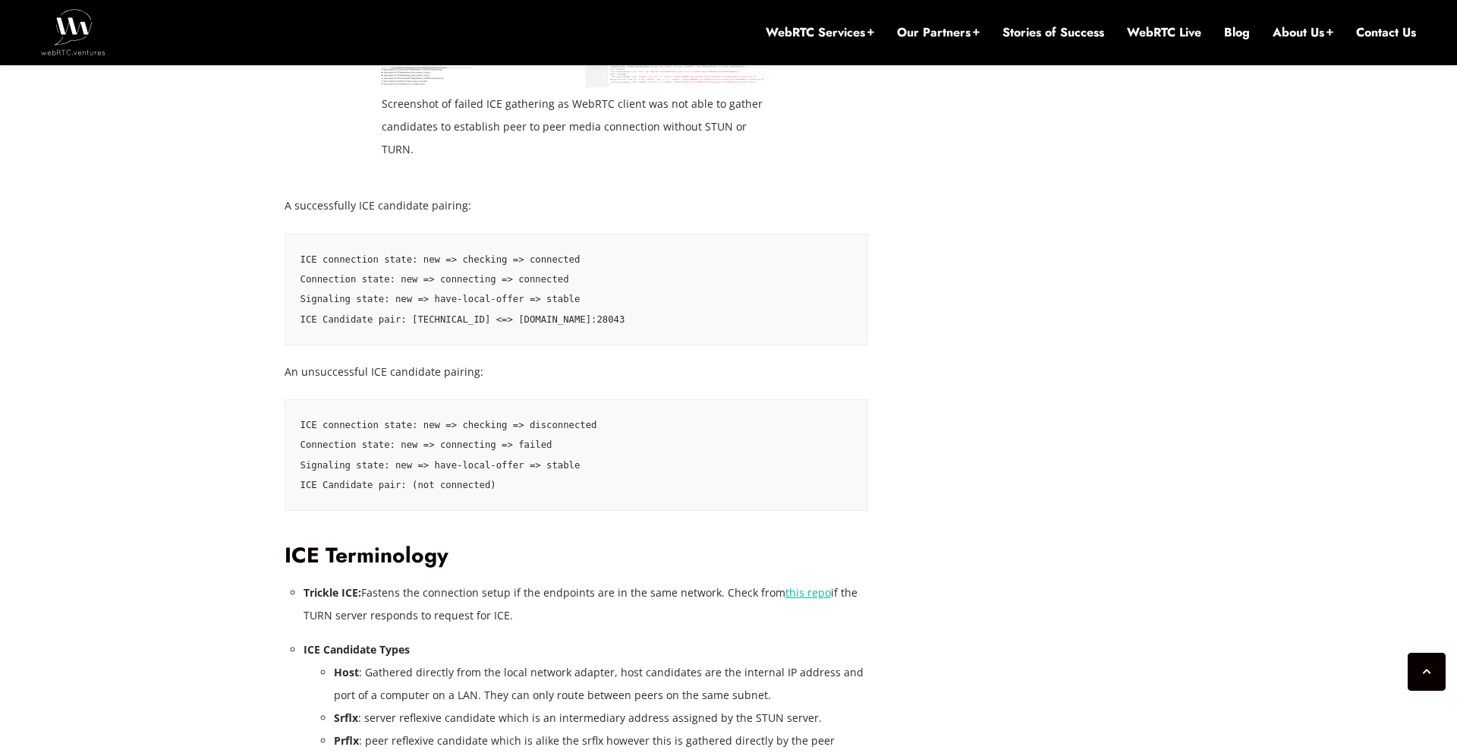
scroll to position [2246, 0]
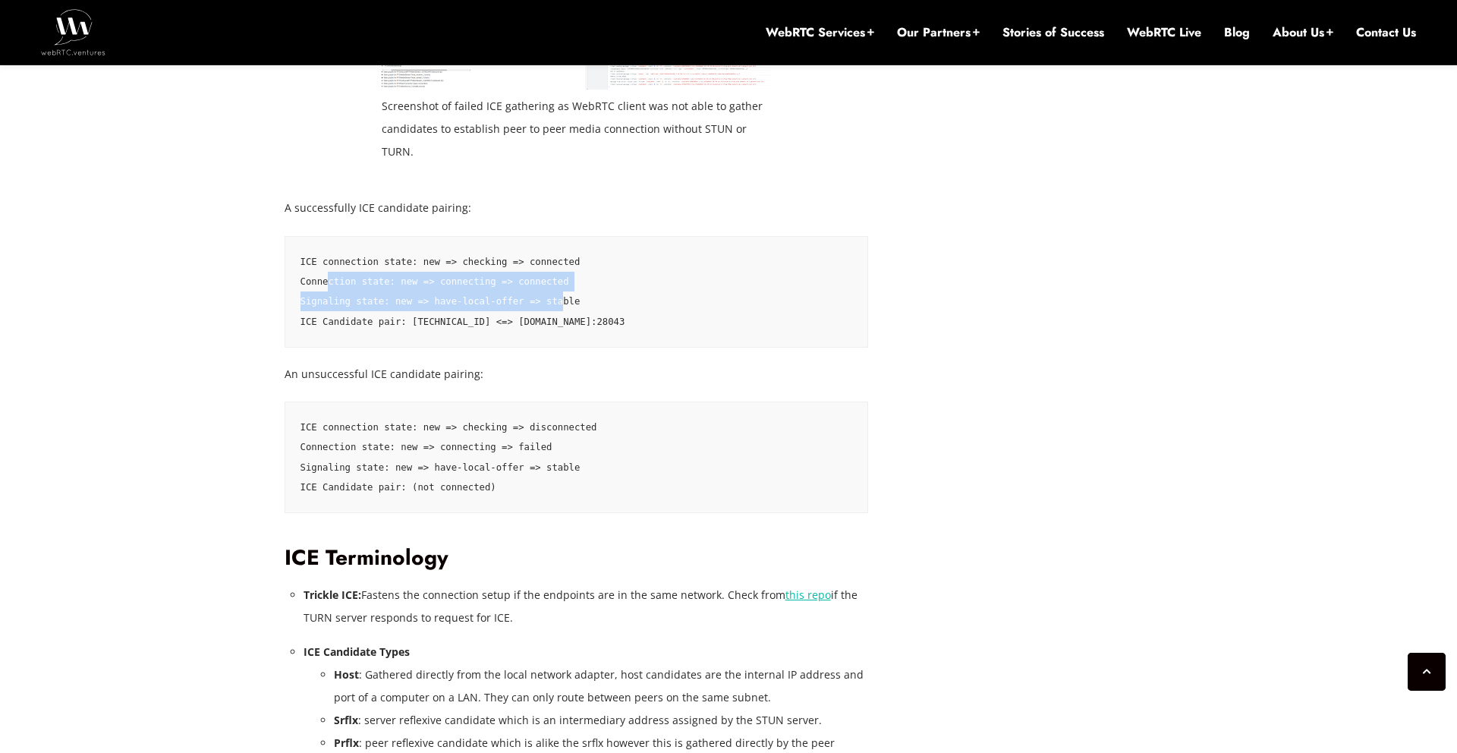
drag, startPoint x: 326, startPoint y: 279, endPoint x: 575, endPoint y: 292, distance: 248.6
click at [571, 293] on pre "ICE connection state: new => checking => connected Connection state: new => con…" at bounding box center [577, 292] width 584 height 112
click at [630, 288] on pre "ICE connection state: new => checking => connected Connection state: new => con…" at bounding box center [577, 292] width 584 height 112
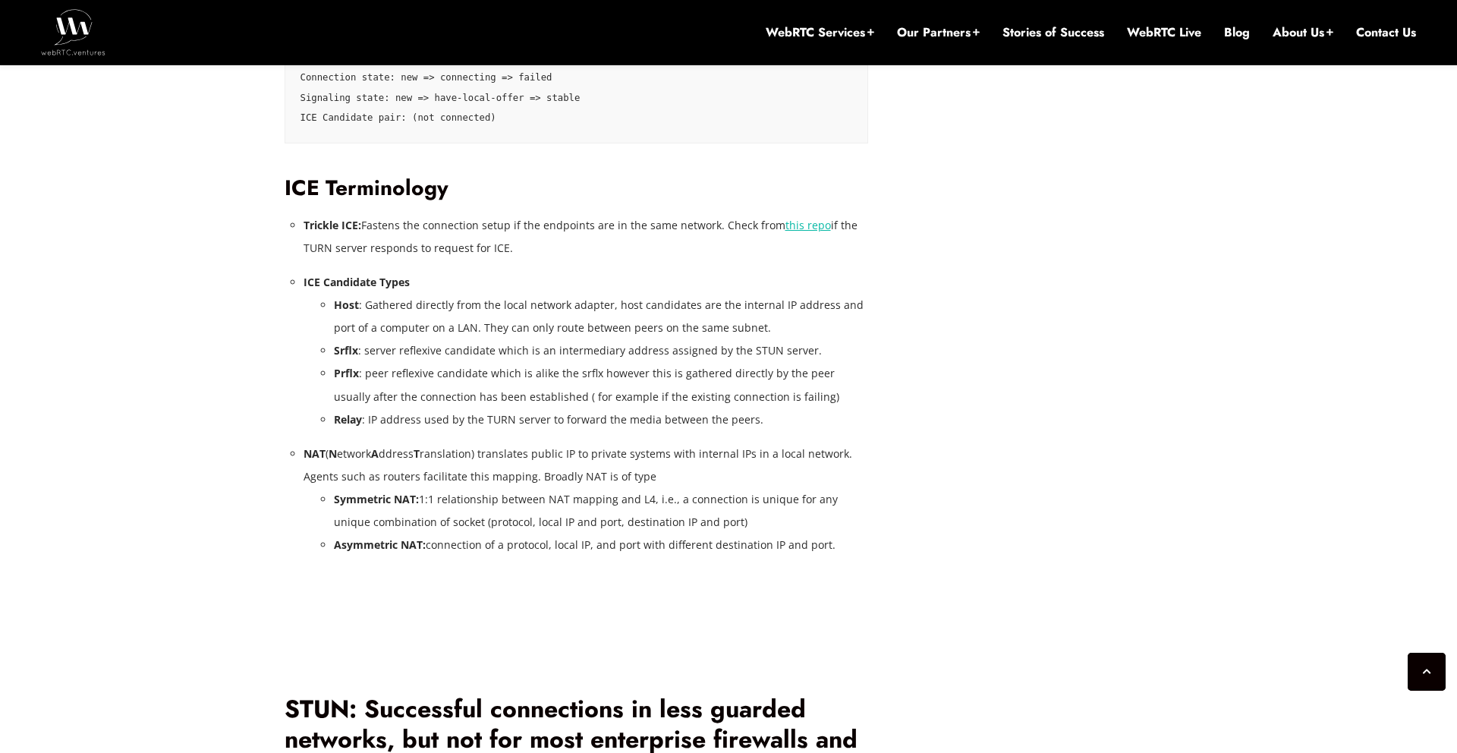
scroll to position [2613, 0]
